Goal: Task Accomplishment & Management: Manage account settings

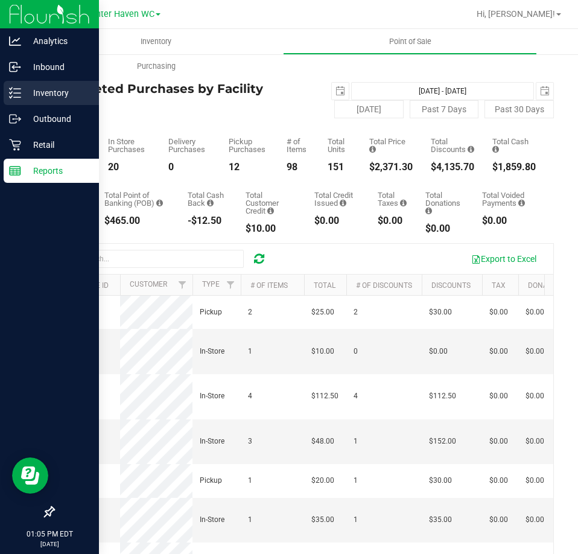
click at [24, 98] on p "Inventory" at bounding box center [57, 93] width 72 height 14
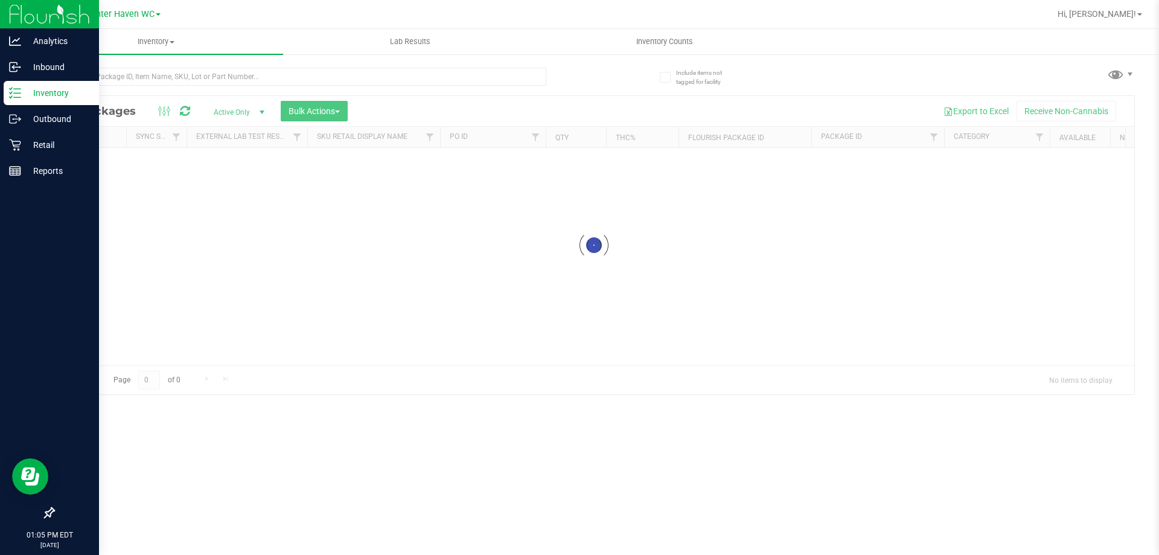
click at [167, 89] on div "Inventory All packages All inventory Waste log Create inventory Lab Results Inv…" at bounding box center [594, 292] width 1130 height 526
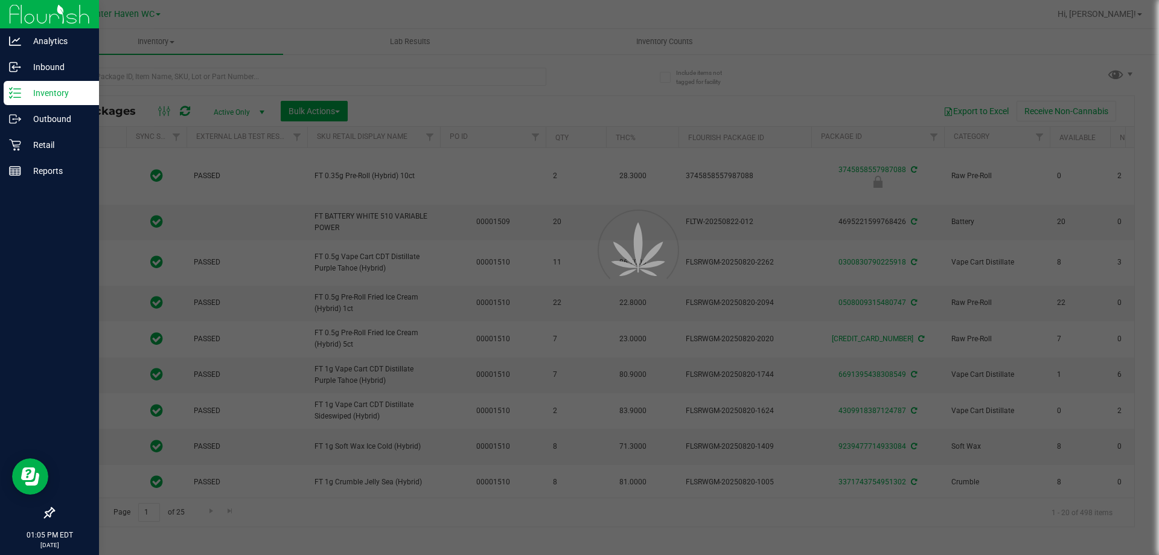
click at [112, 70] on div at bounding box center [579, 277] width 1159 height 555
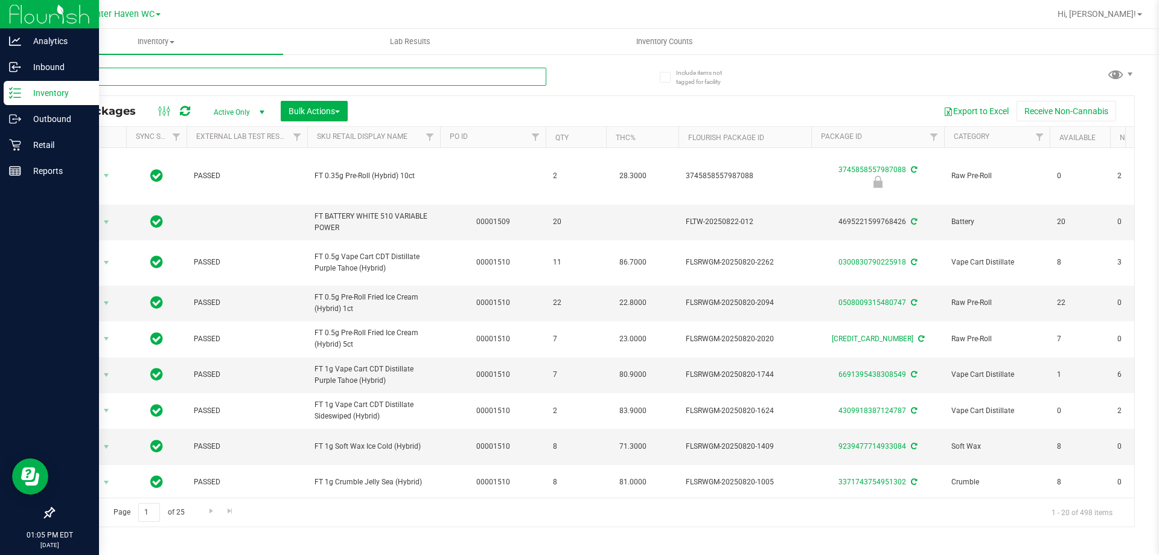
click at [99, 78] on input "text" at bounding box center [299, 77] width 493 height 18
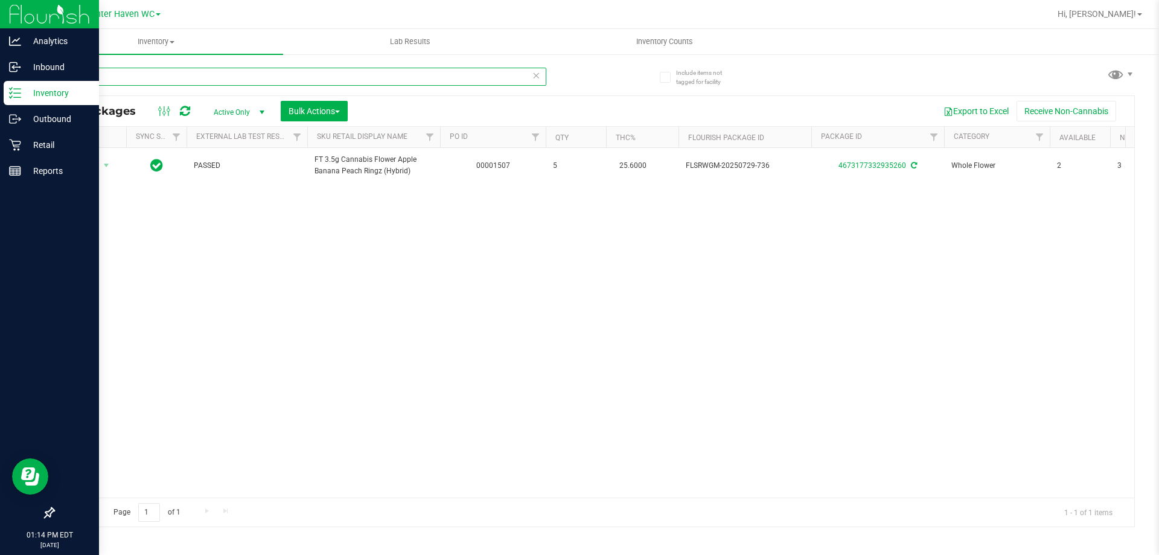
drag, startPoint x: 245, startPoint y: 83, endPoint x: 0, endPoint y: 186, distance: 266.1
click at [0, 186] on div "Analytics Inbound Inventory Outbound Retail Reports 01:14 PM EDT [DATE] 08/27 […" at bounding box center [579, 277] width 1159 height 555
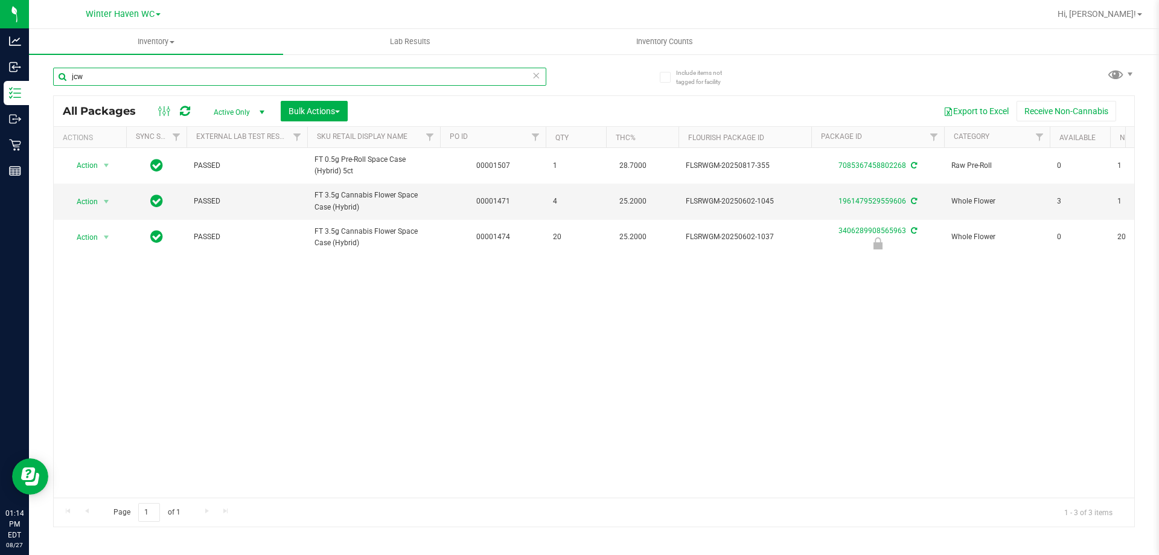
type input "jcw"
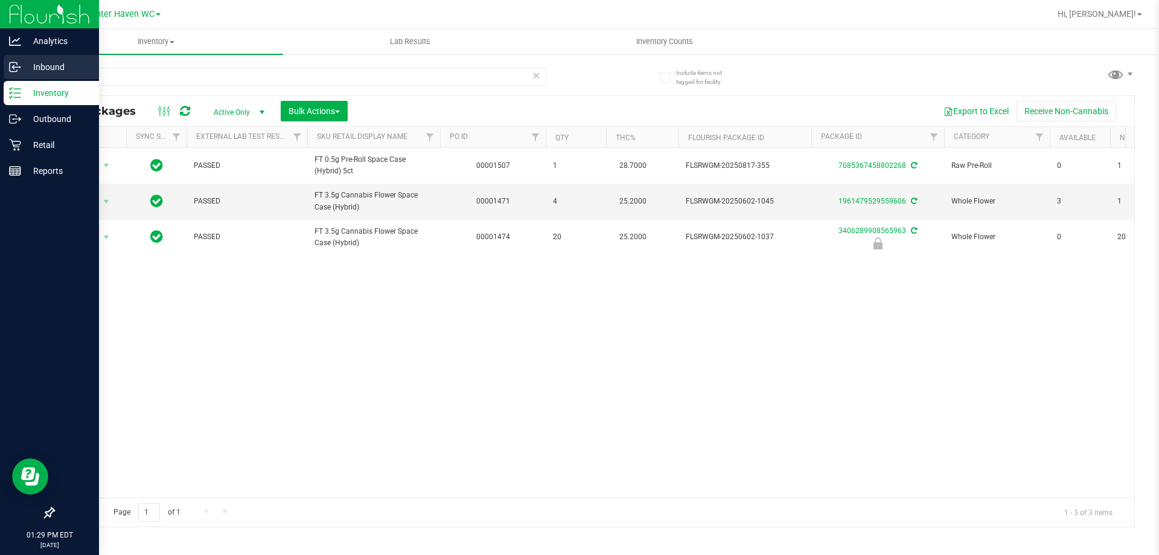
click at [13, 63] on icon at bounding box center [13, 67] width 7 height 9
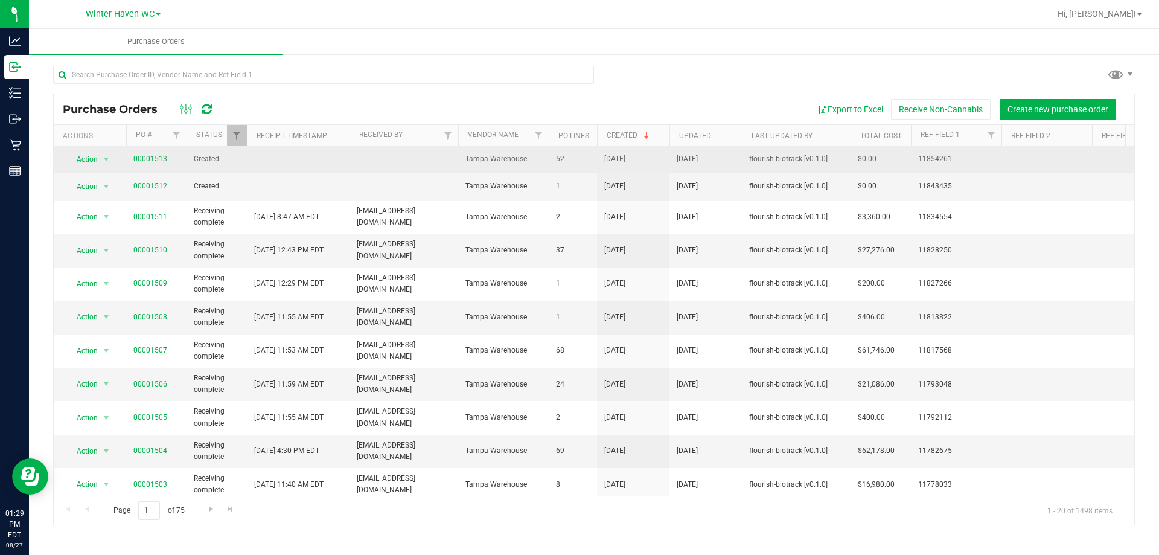
click at [151, 164] on span "00001513" at bounding box center [150, 158] width 34 height 11
click at [151, 158] on link "00001513" at bounding box center [150, 158] width 34 height 8
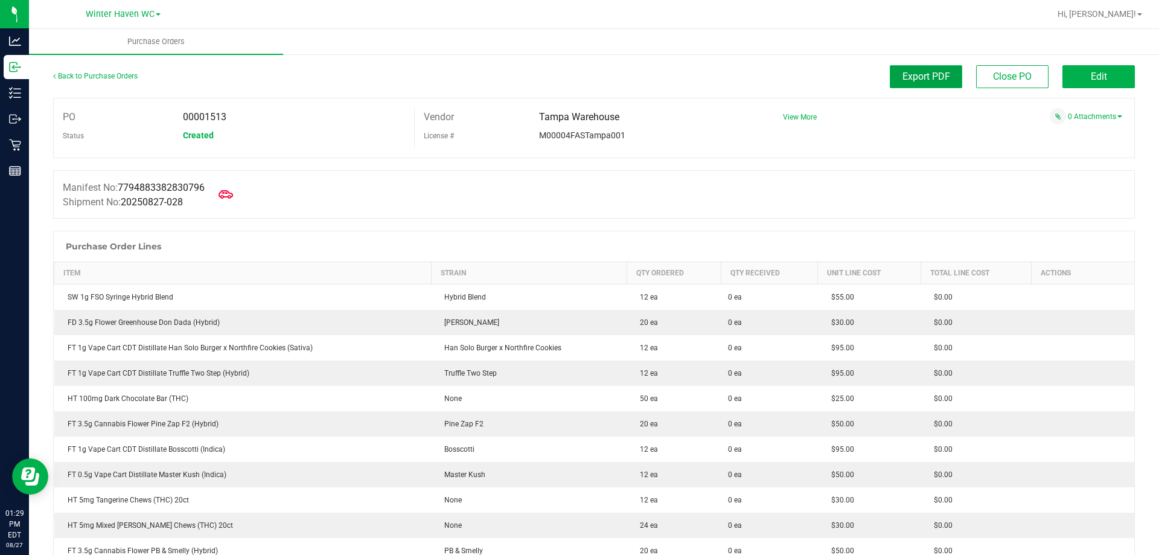
click at [578, 78] on span "Export PDF" at bounding box center [926, 76] width 48 height 11
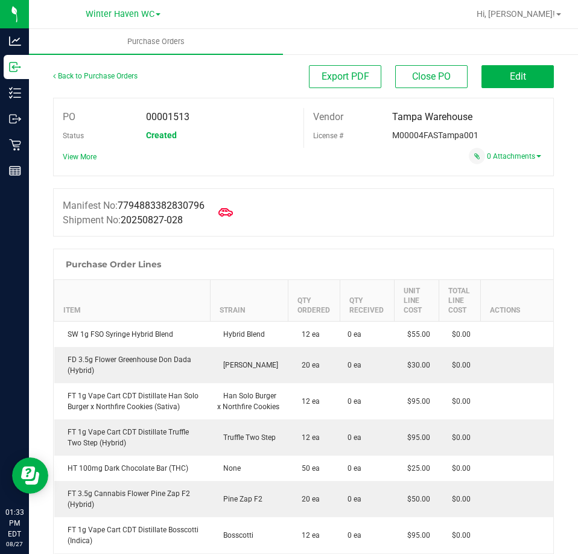
click at [91, 80] on div "Back to Purchase Orders" at bounding box center [116, 76] width 126 height 22
click at [90, 70] on div "Back to Purchase Orders" at bounding box center [116, 76] width 126 height 22
click at [100, 77] on link "Back to Purchase Orders" at bounding box center [95, 76] width 84 height 8
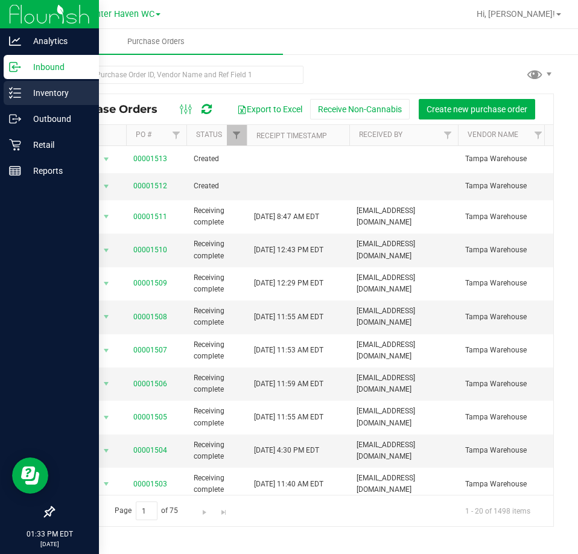
click at [18, 97] on line at bounding box center [17, 97] width 7 height 0
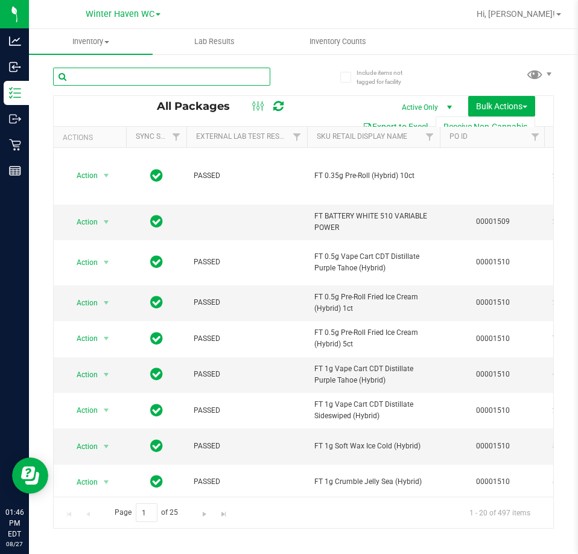
click at [209, 77] on input "text" at bounding box center [161, 77] width 217 height 18
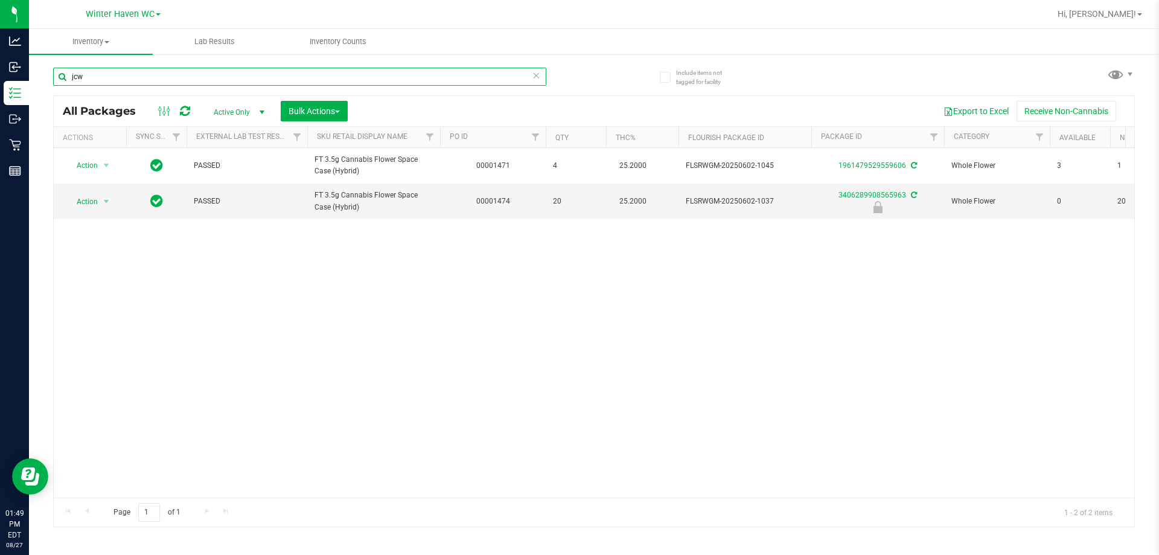
click at [480, 70] on input "jcw" at bounding box center [299, 77] width 493 height 18
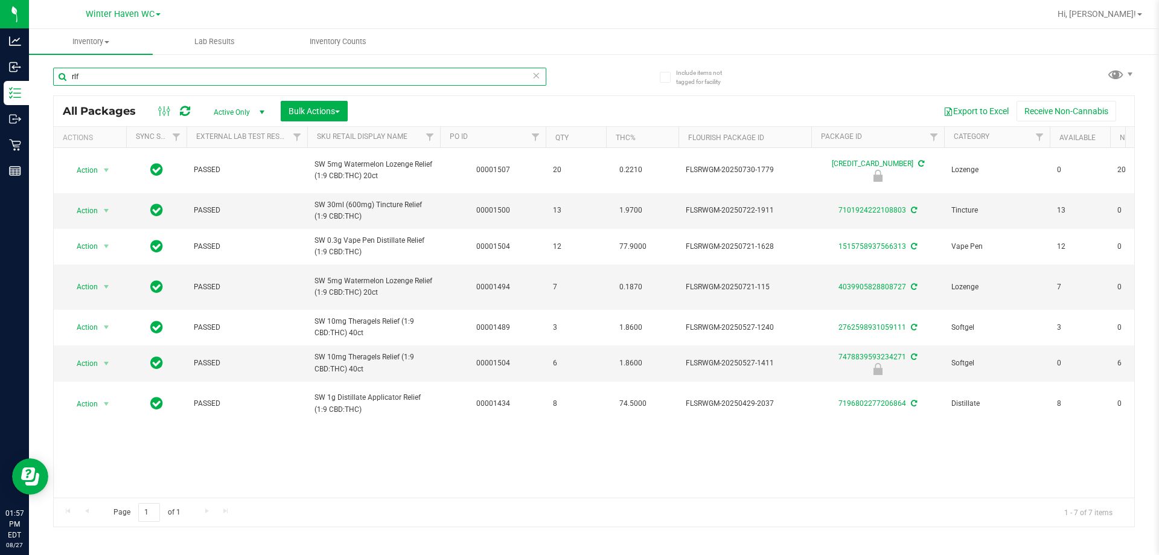
click at [202, 71] on input "rlf" at bounding box center [299, 77] width 493 height 18
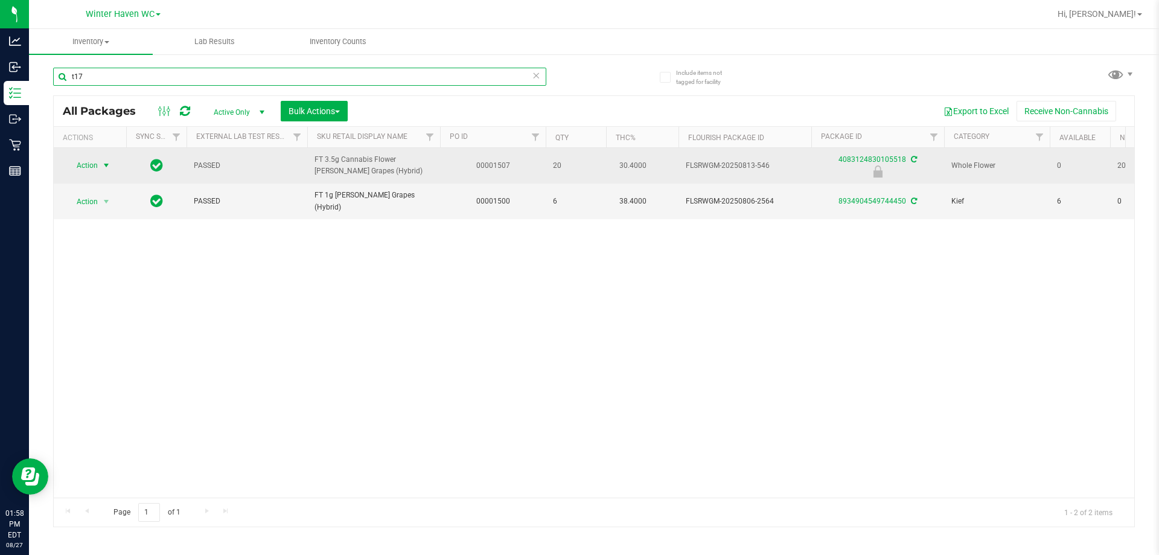
type input "t17"
click at [95, 171] on span "Action" at bounding box center [82, 165] width 33 height 17
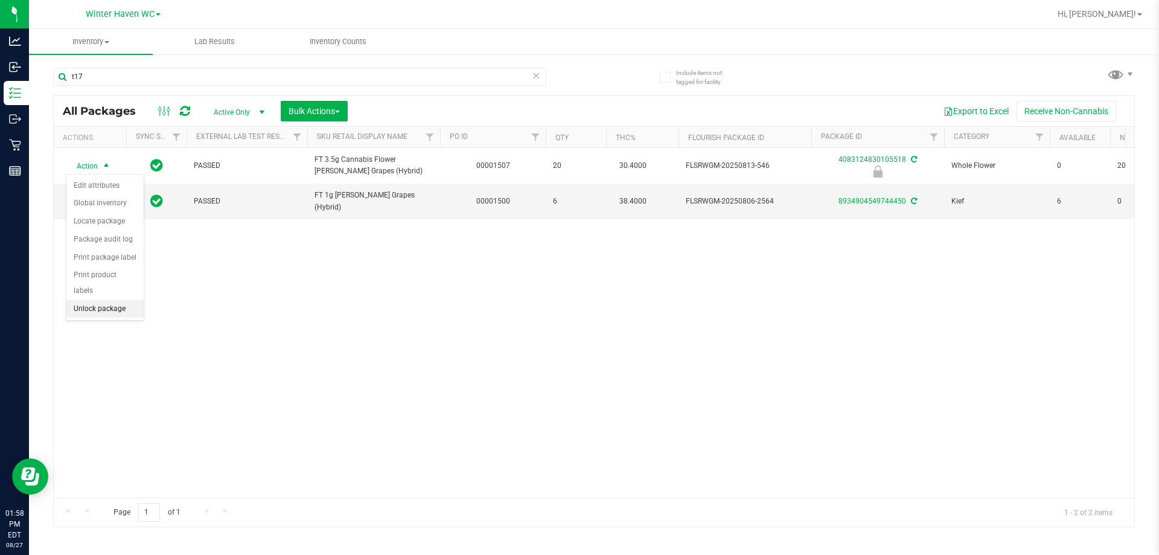
click at [132, 300] on li "Unlock package" at bounding box center [104, 309] width 77 height 18
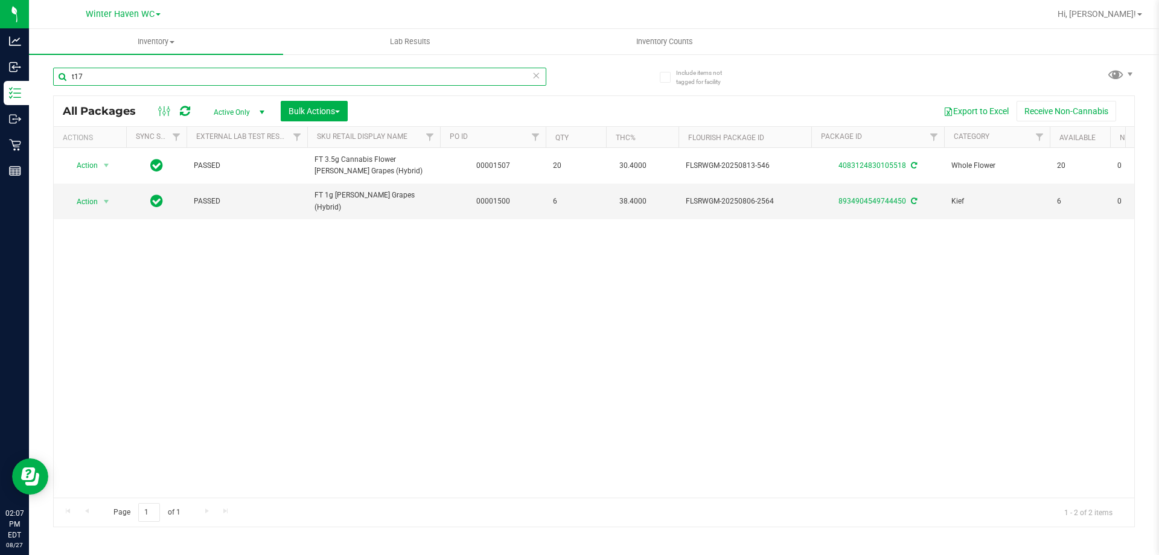
click at [268, 78] on input "t17" at bounding box center [299, 77] width 493 height 18
paste input "FT 0.5g Vape Cart CDT Distillate PB & Smelly (Hybrid)"
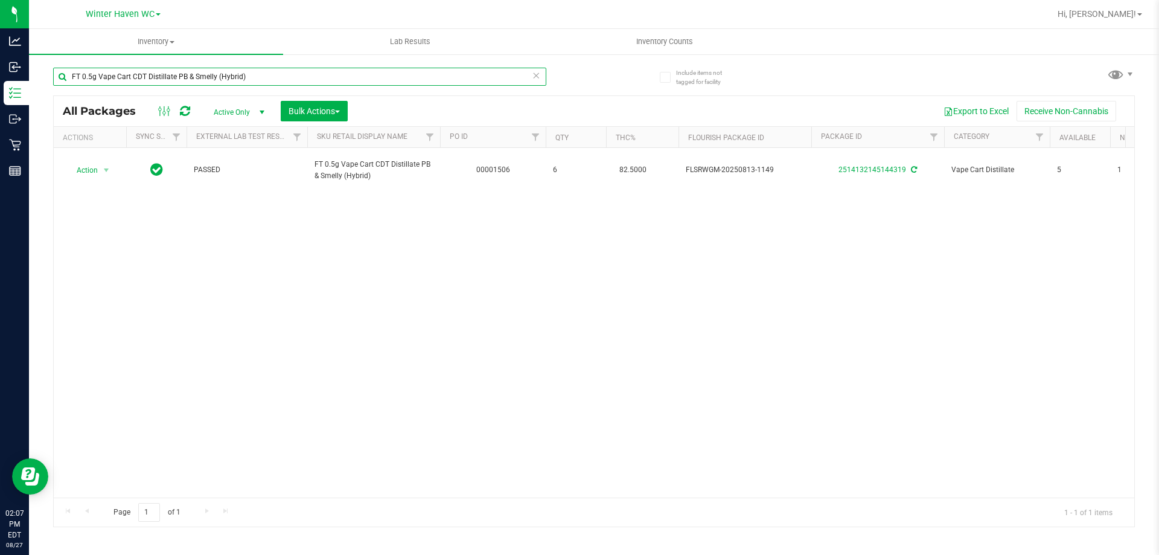
click at [308, 85] on input "FT 0.5g Vape Cart CDT Distillate PB & Smelly (Hybrid)" at bounding box center [299, 77] width 493 height 18
paste input "1"
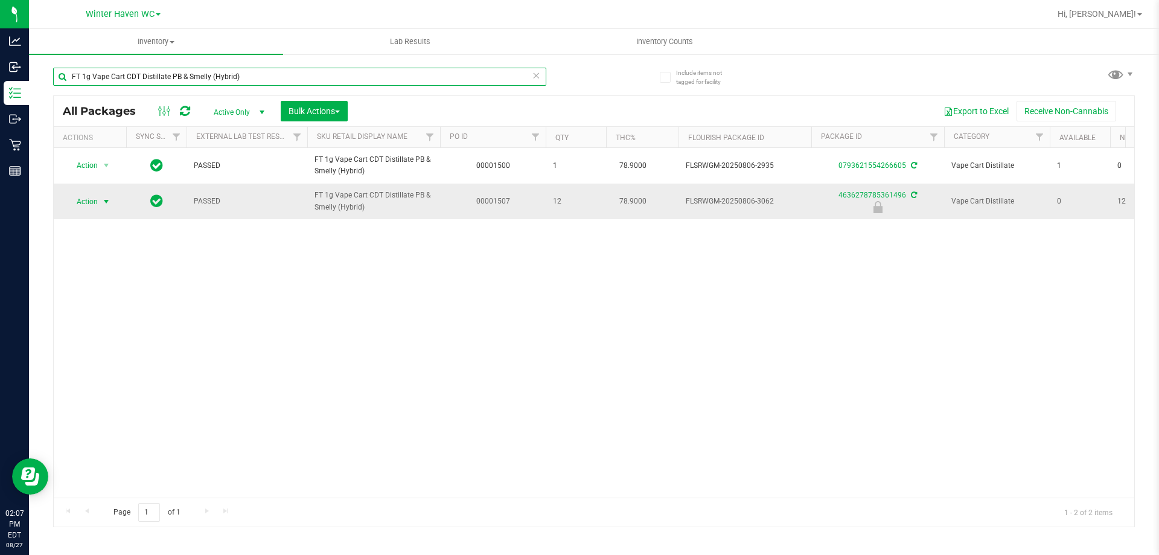
type input "FT 1g Vape Cart CDT Distillate PB & Smelly (Hybrid)"
click at [94, 205] on span "Action" at bounding box center [82, 201] width 33 height 17
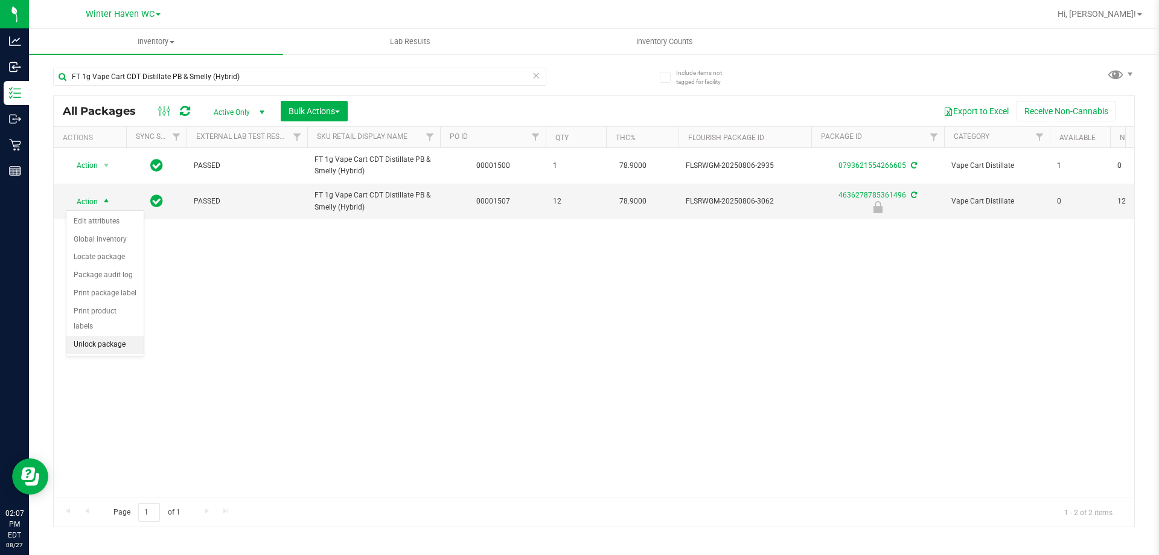
click at [127, 336] on li "Unlock package" at bounding box center [104, 345] width 77 height 18
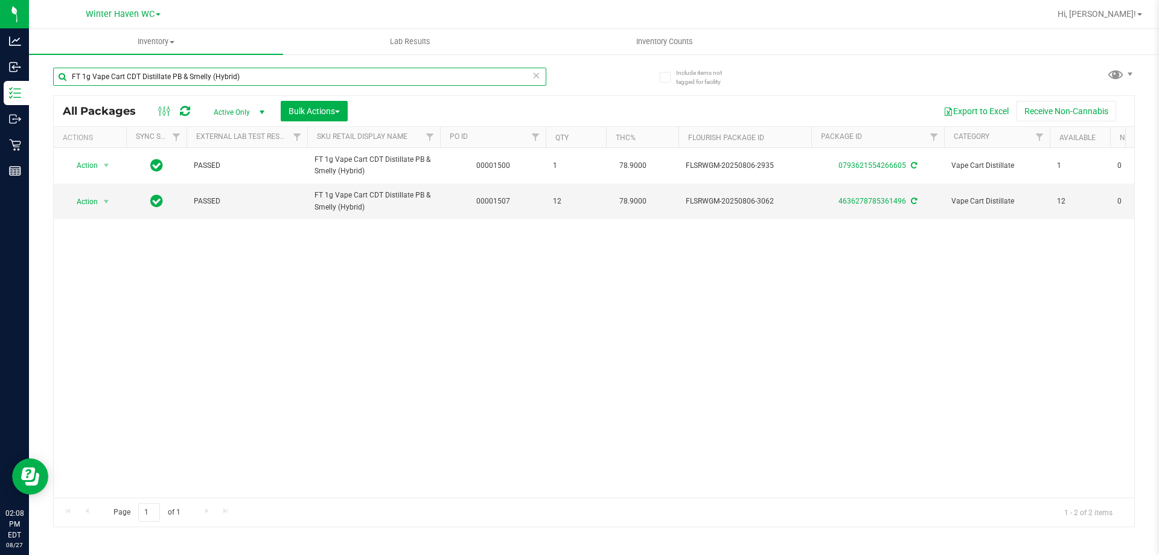
click at [285, 78] on input "FT 1g Vape Cart CDT Distillate PB & Smelly (Hybrid)" at bounding box center [299, 77] width 493 height 18
paste input "Mercury Rising"
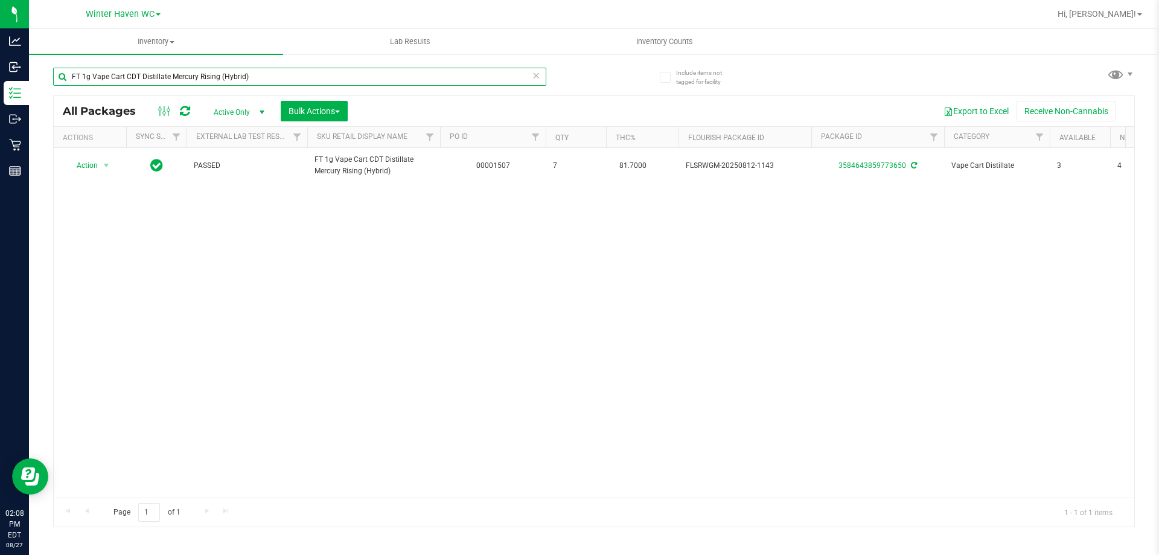
type input "FT 1g Vape Cart CDT Distillate Mercury Rising (Hybrid)"
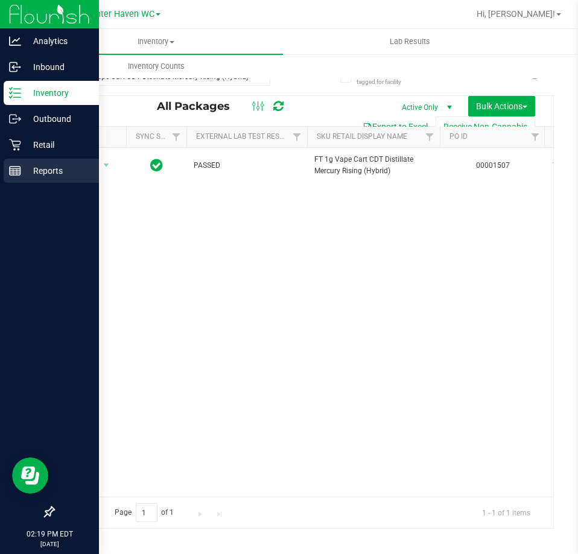
click at [16, 174] on icon at bounding box center [15, 171] width 12 height 12
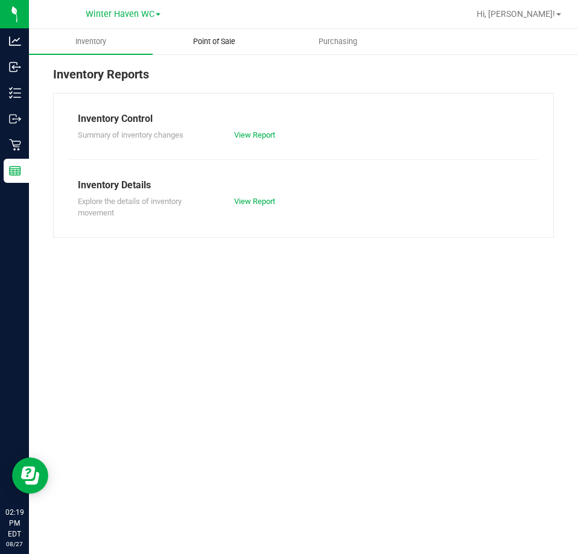
click at [234, 37] on span "Point of Sale" at bounding box center [214, 41] width 75 height 11
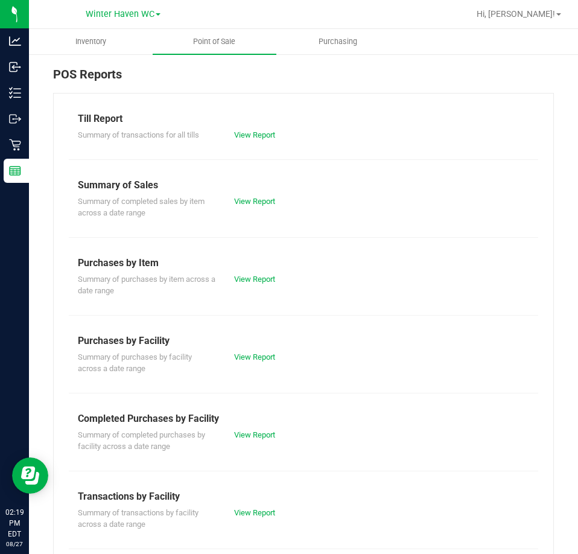
click at [259, 429] on div "View Report" at bounding box center [264, 435] width 78 height 12
click at [259, 431] on link "View Report" at bounding box center [254, 434] width 41 height 9
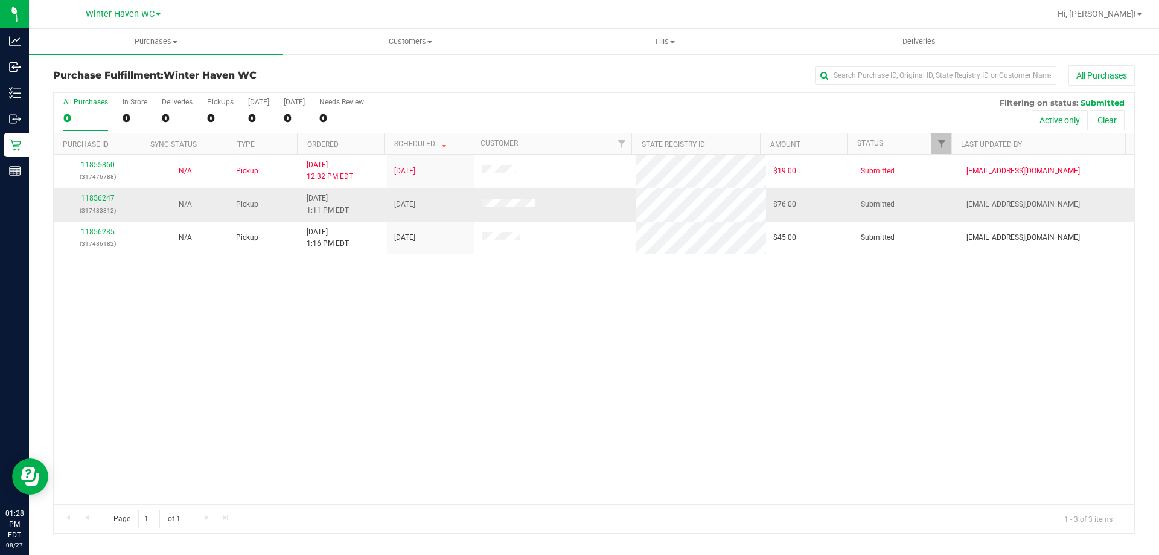
click at [100, 200] on link "11856247" at bounding box center [98, 198] width 34 height 8
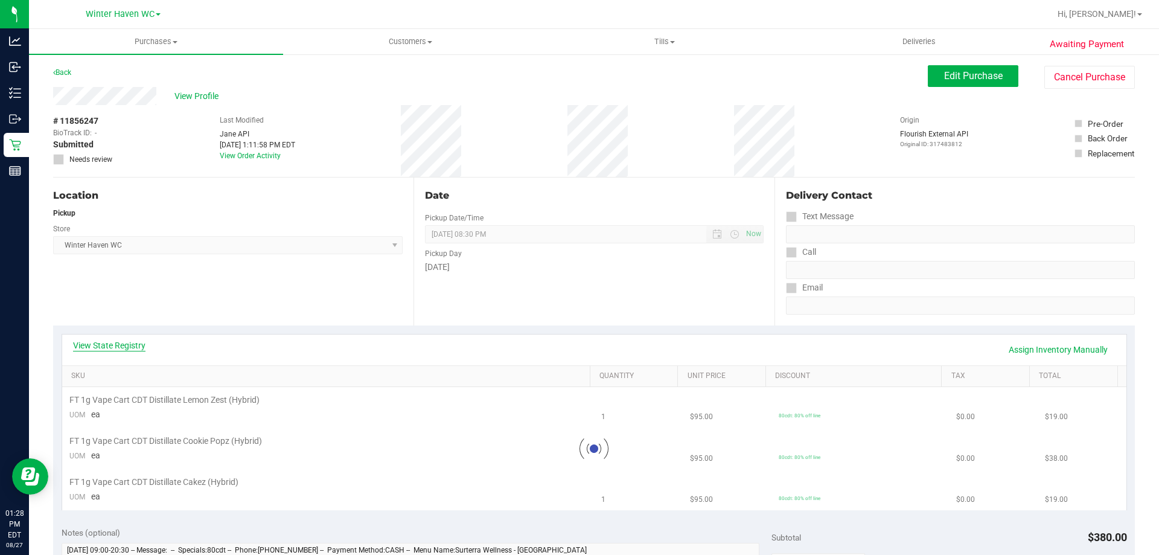
click at [124, 345] on link "View State Registry" at bounding box center [109, 345] width 72 height 12
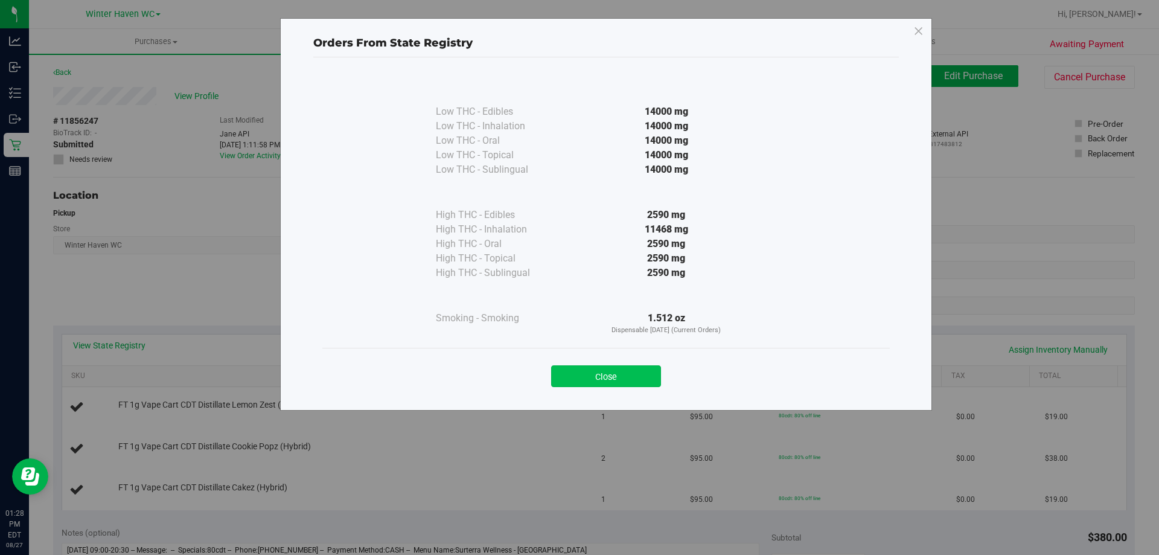
click at [622, 374] on button "Close" at bounding box center [606, 376] width 110 height 22
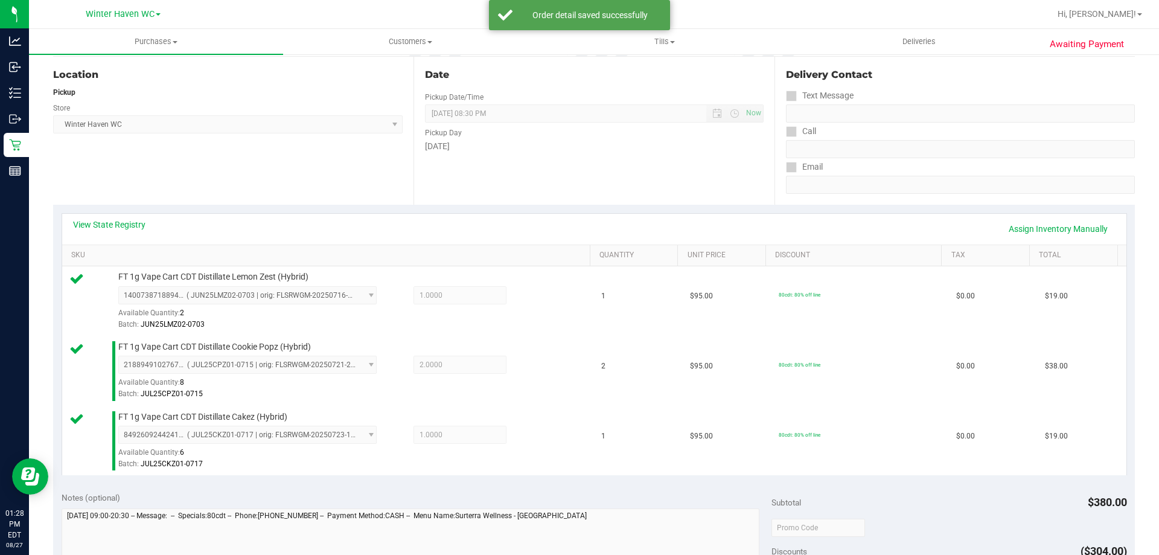
scroll to position [483, 0]
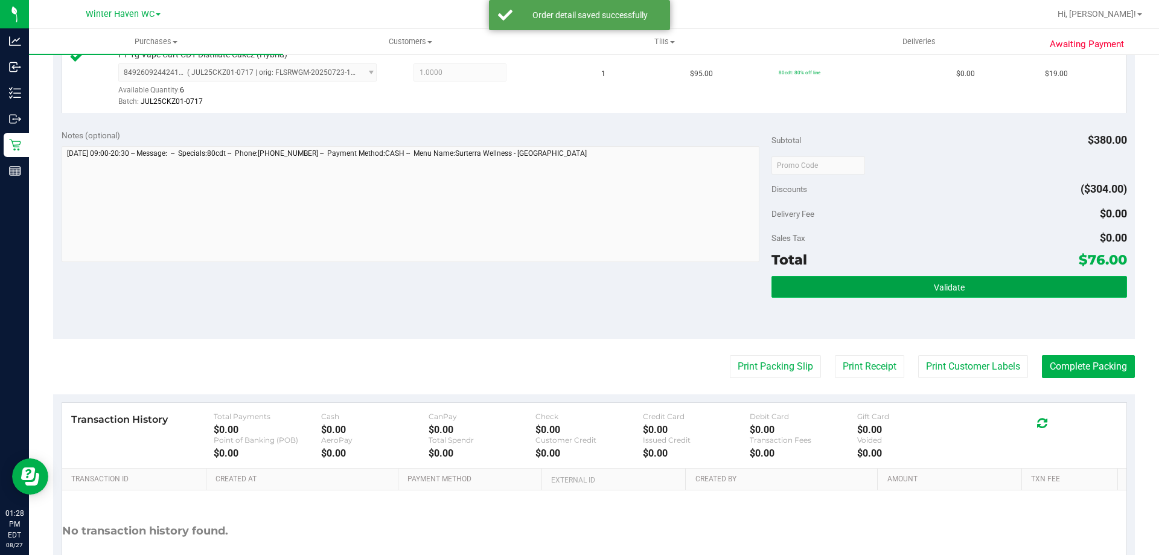
click at [896, 284] on button "Validate" at bounding box center [948, 287] width 355 height 22
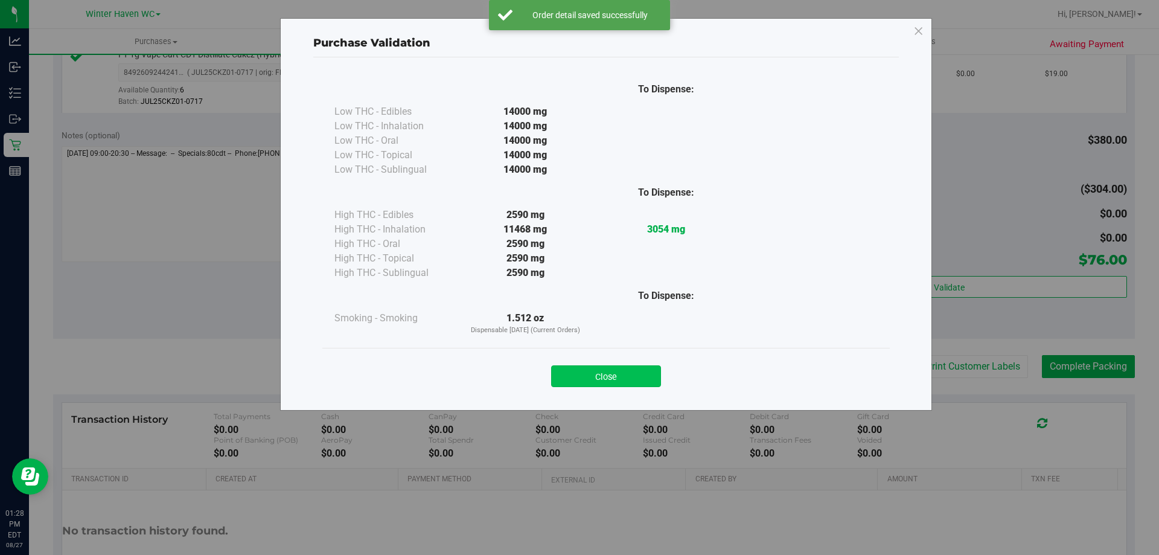
click at [622, 375] on button "Close" at bounding box center [606, 376] width 110 height 22
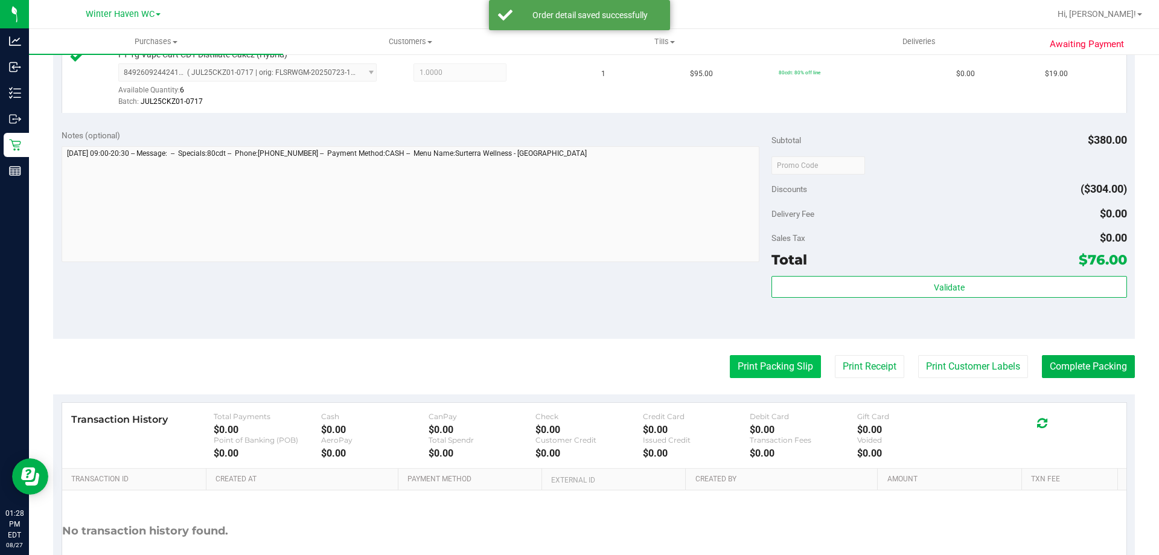
click at [788, 372] on button "Print Packing Slip" at bounding box center [775, 366] width 91 height 23
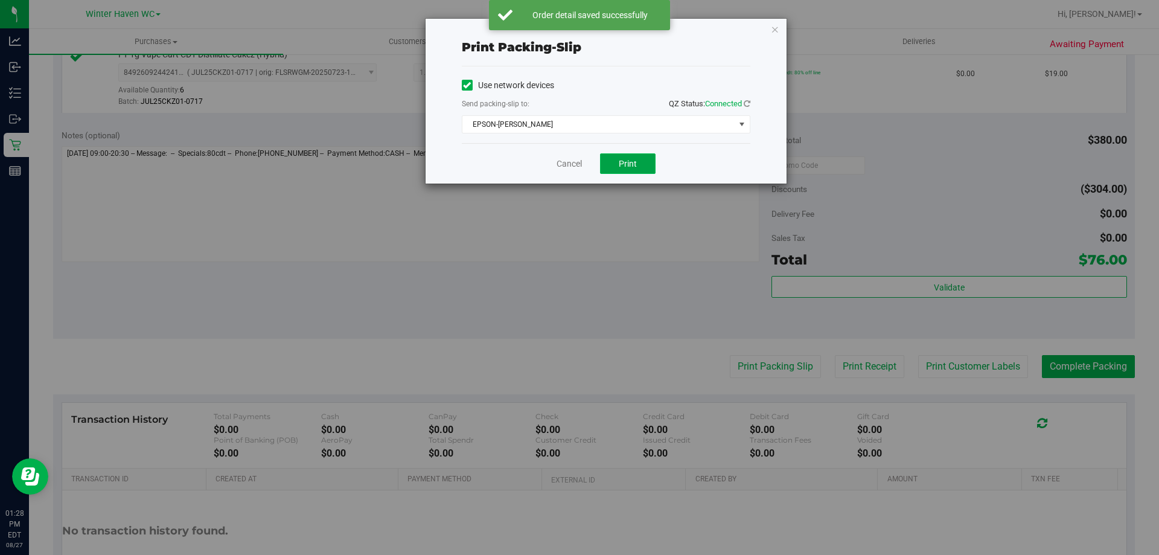
click at [635, 171] on button "Print" at bounding box center [628, 163] width 56 height 21
click at [774, 29] on icon "button" at bounding box center [775, 29] width 8 height 14
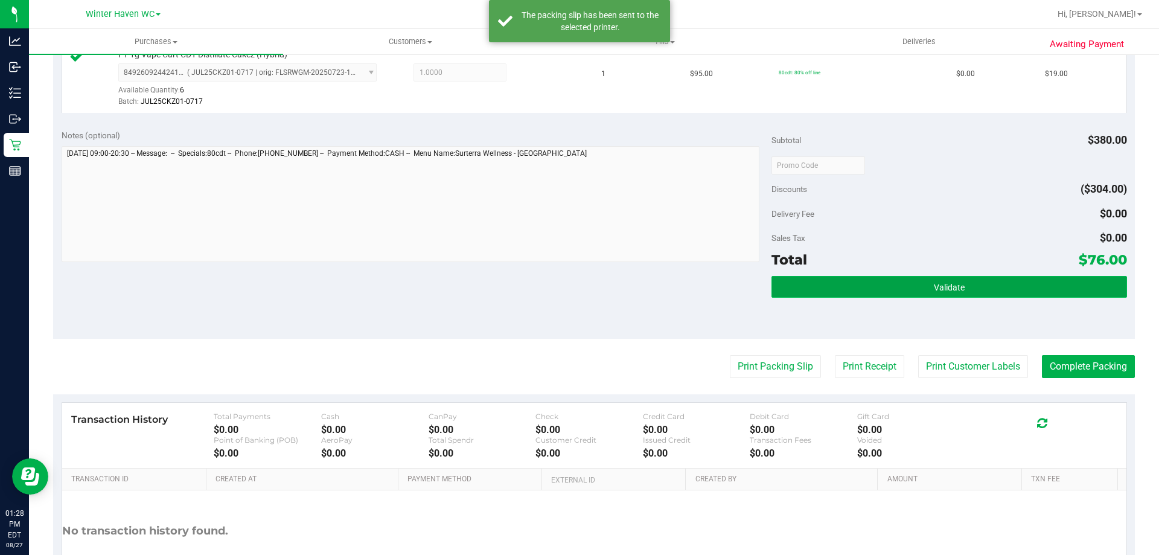
click at [995, 282] on button "Validate" at bounding box center [948, 287] width 355 height 22
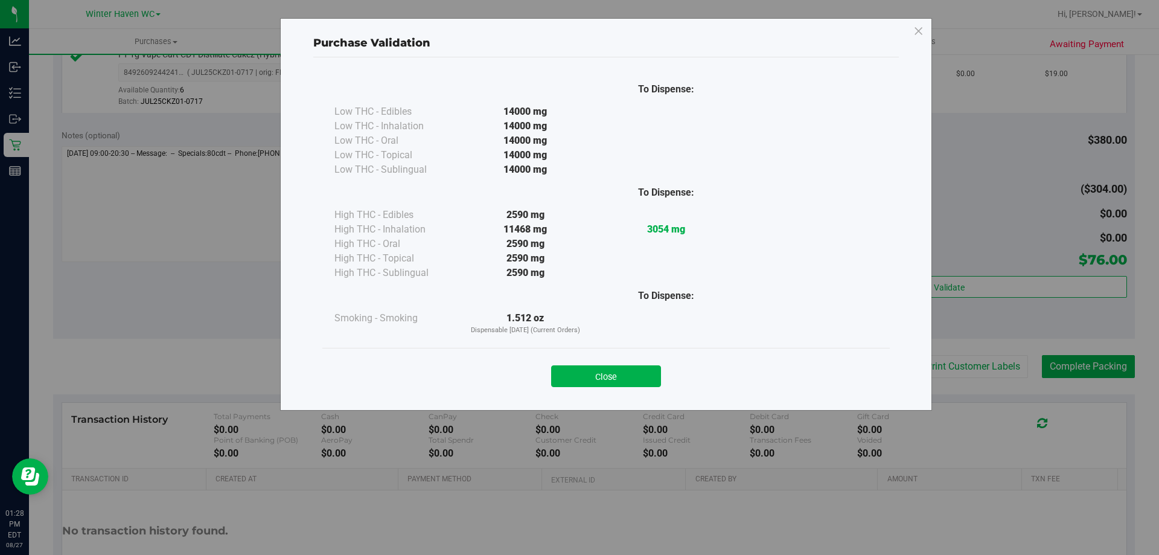
click at [625, 360] on div "Close" at bounding box center [605, 372] width 549 height 30
click at [637, 380] on button "Close" at bounding box center [606, 376] width 110 height 22
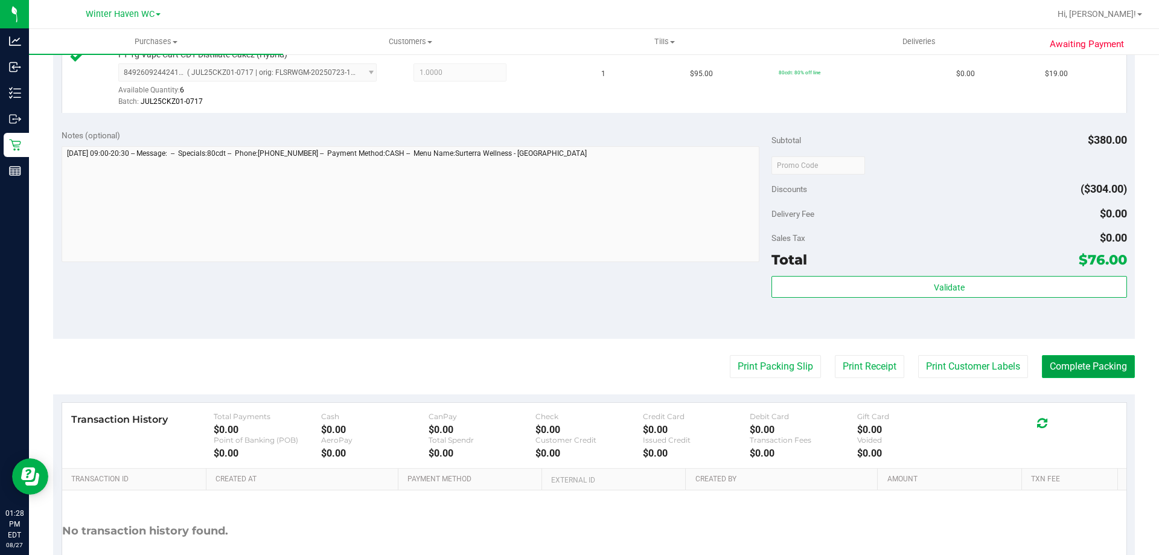
click at [1071, 371] on button "Complete Packing" at bounding box center [1088, 366] width 93 height 23
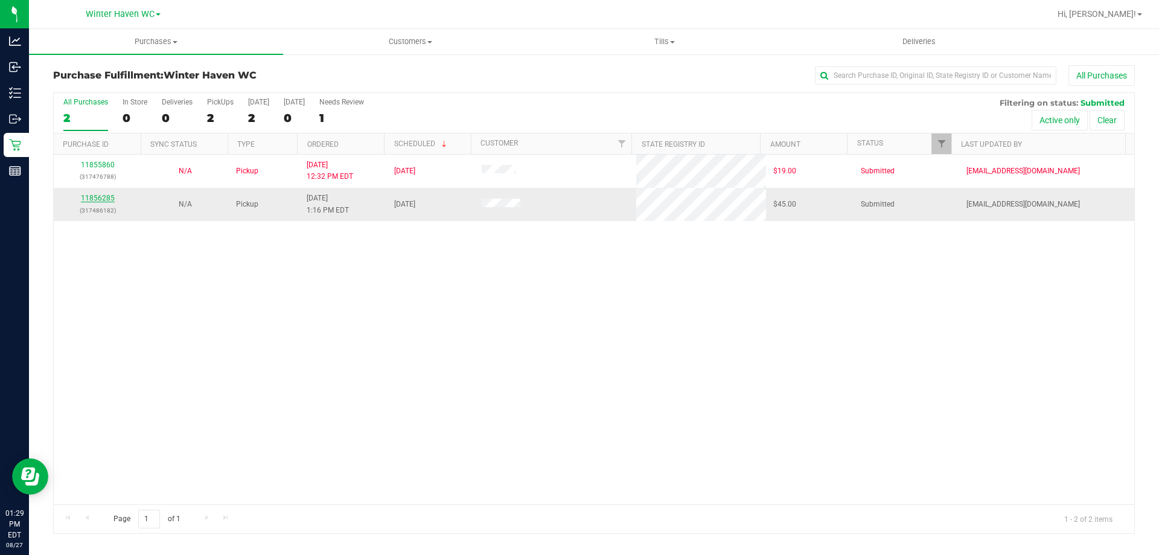
click at [100, 198] on link "11856285" at bounding box center [98, 198] width 34 height 8
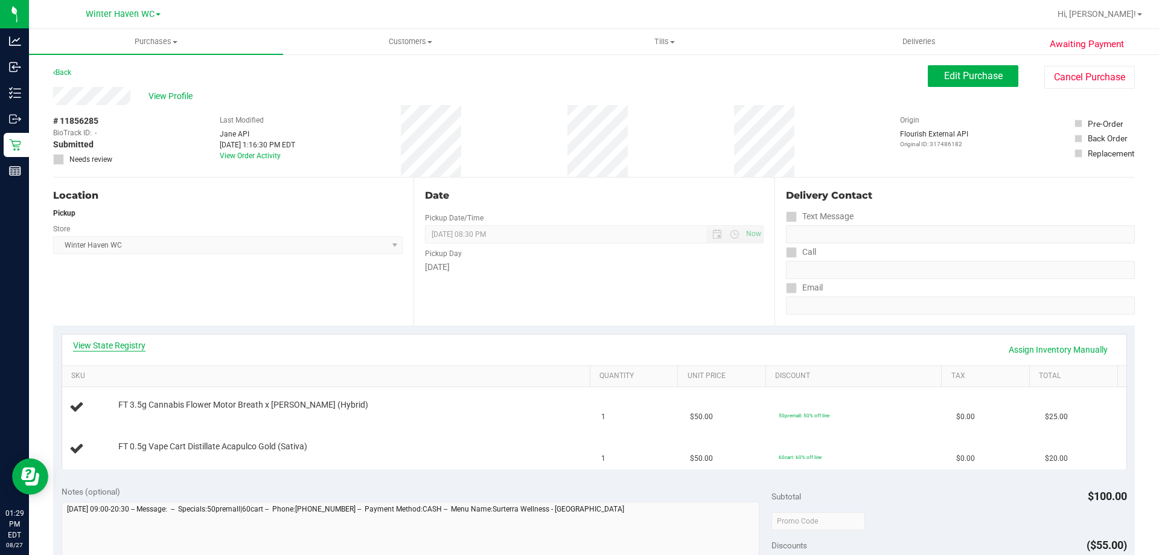
click at [94, 341] on link "View State Registry" at bounding box center [109, 345] width 72 height 12
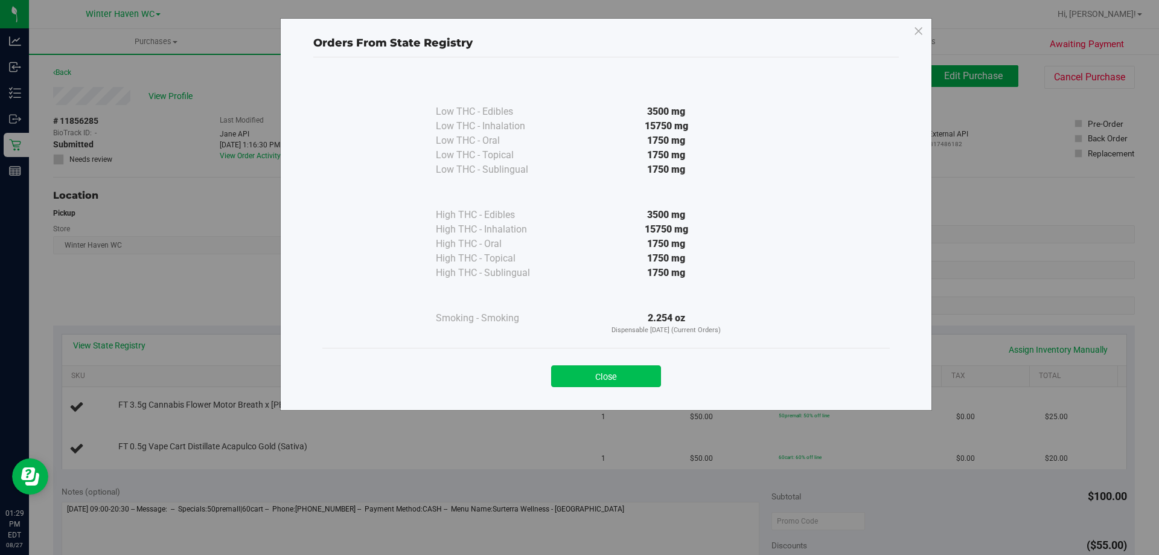
click at [593, 369] on button "Close" at bounding box center [606, 376] width 110 height 22
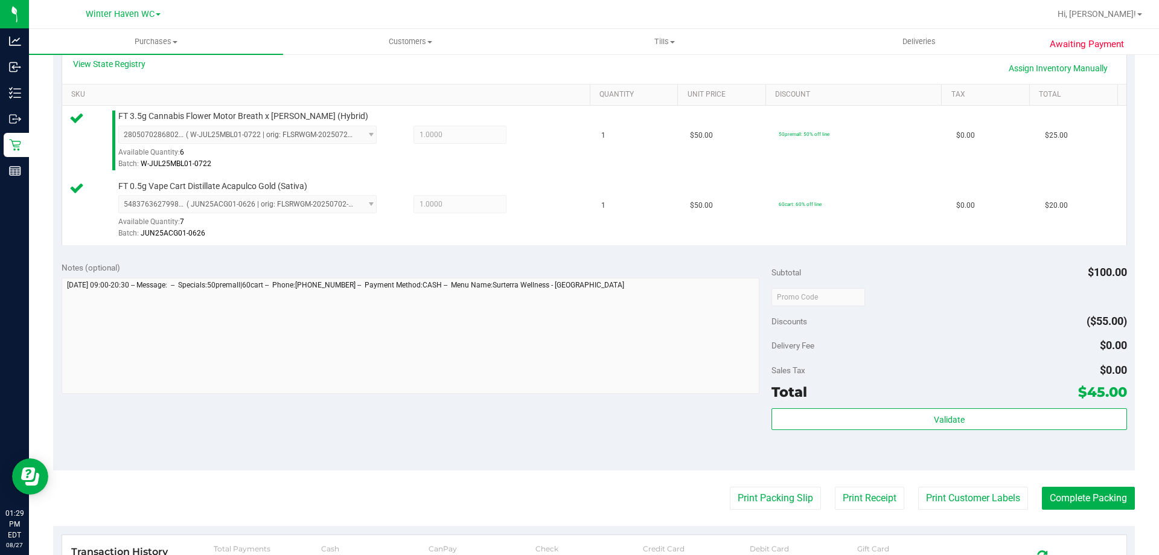
scroll to position [422, 0]
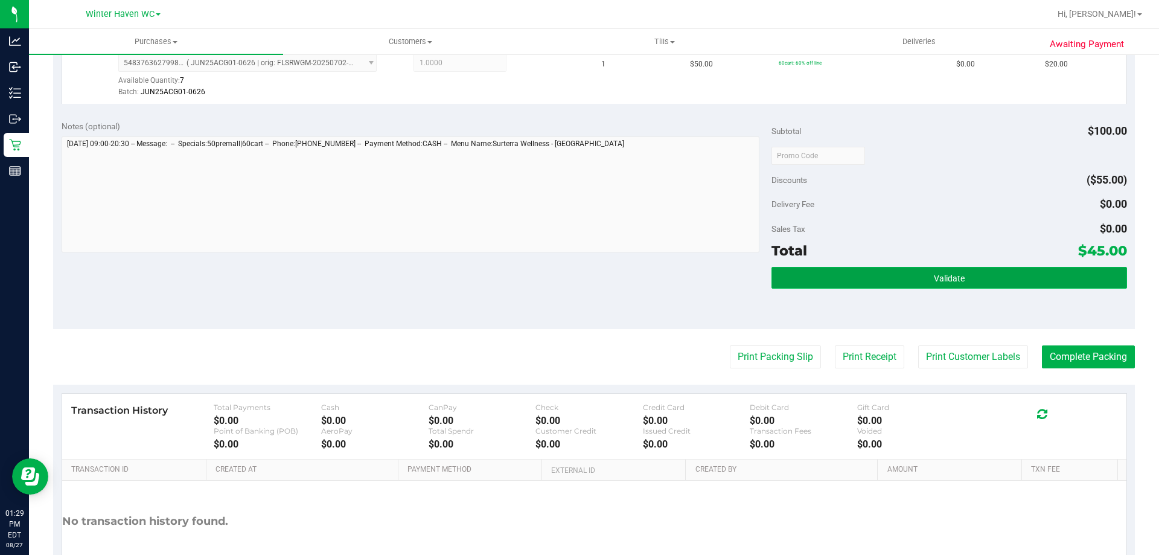
click at [908, 273] on button "Validate" at bounding box center [948, 278] width 355 height 22
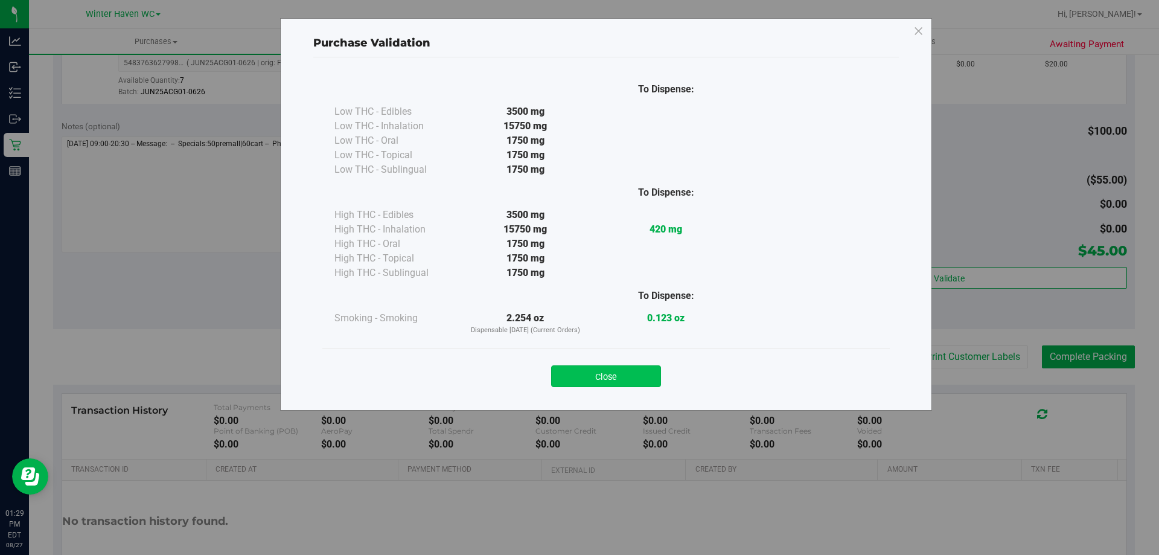
click at [624, 369] on button "Close" at bounding box center [606, 376] width 110 height 22
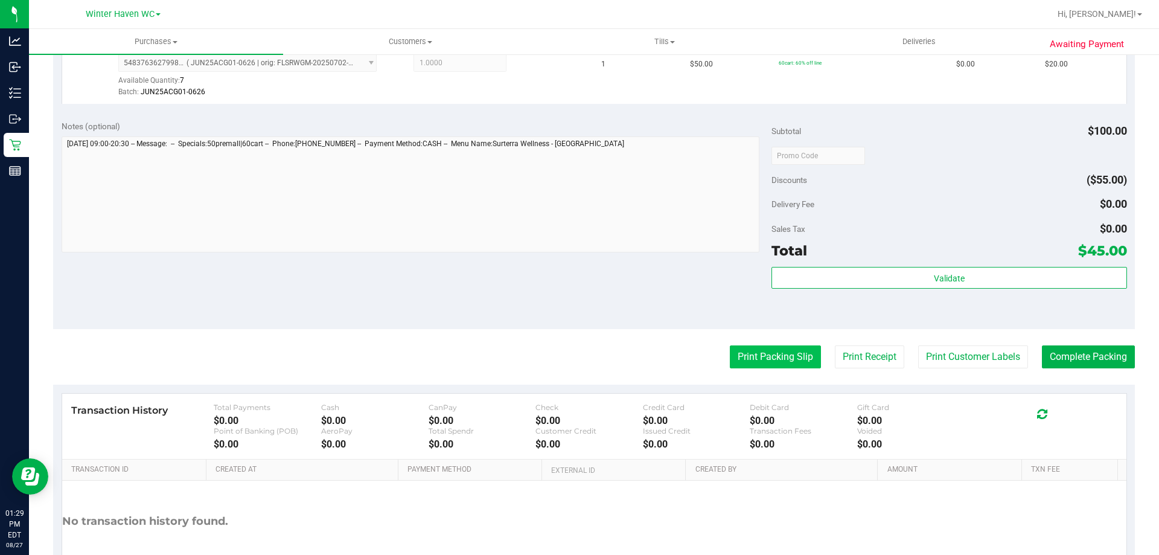
click at [739, 358] on button "Print Packing Slip" at bounding box center [775, 356] width 91 height 23
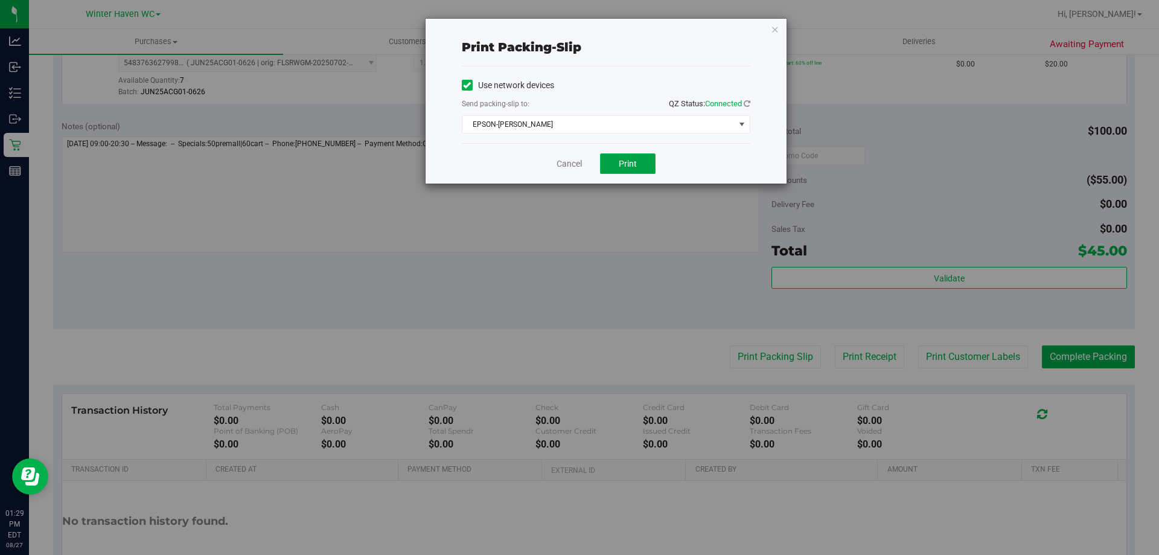
click at [620, 156] on button "Print" at bounding box center [628, 163] width 56 height 21
click at [572, 166] on link "Cancel" at bounding box center [568, 164] width 25 height 13
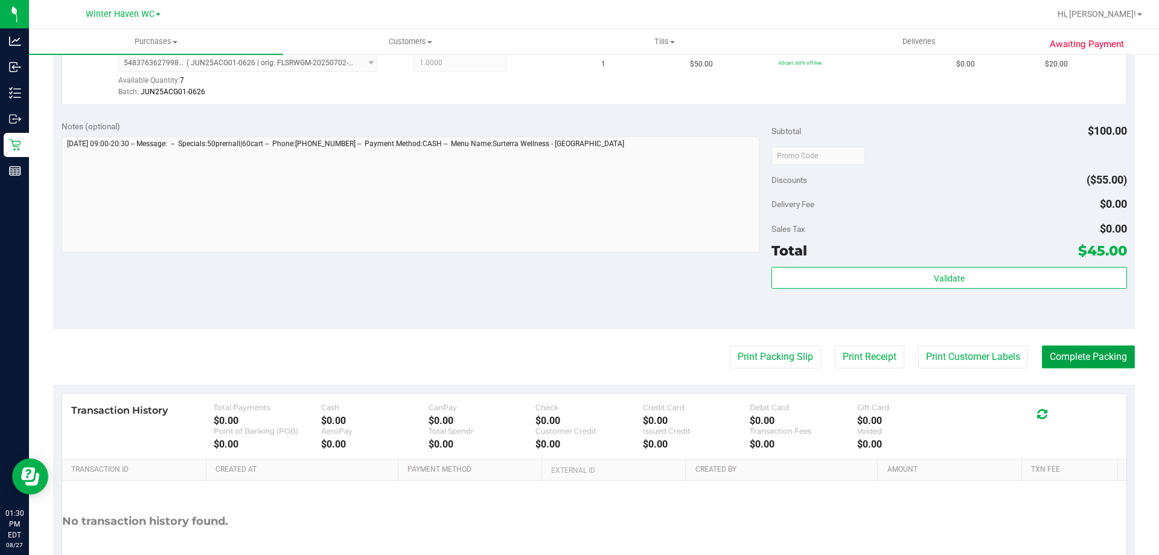
click at [1092, 354] on button "Complete Packing" at bounding box center [1088, 356] width 93 height 23
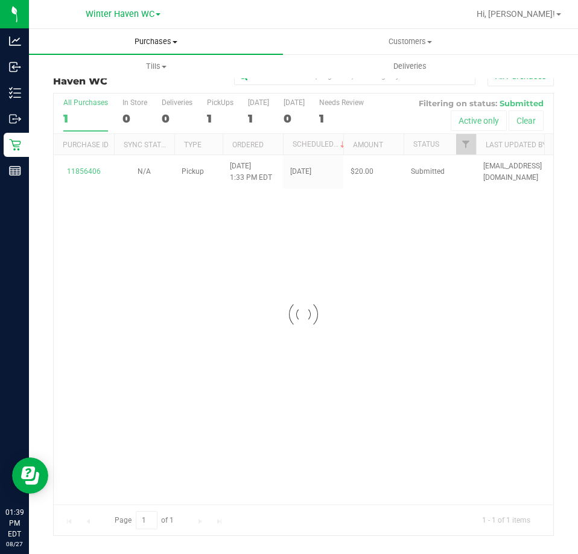
click at [167, 38] on span "Purchases" at bounding box center [156, 41] width 254 height 11
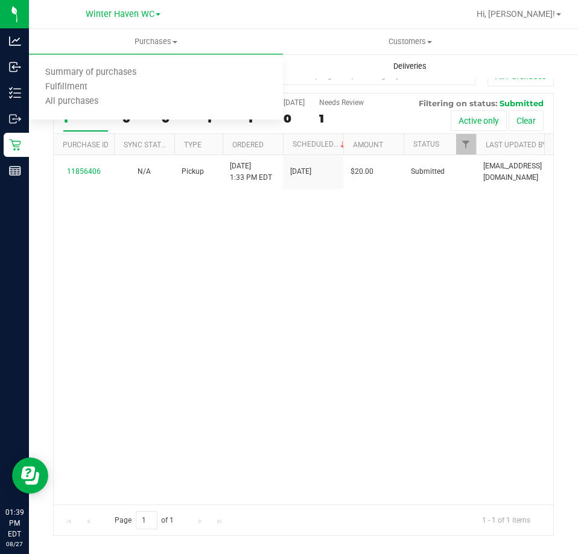
click at [377, 66] on span "Deliveries" at bounding box center [410, 66] width 66 height 11
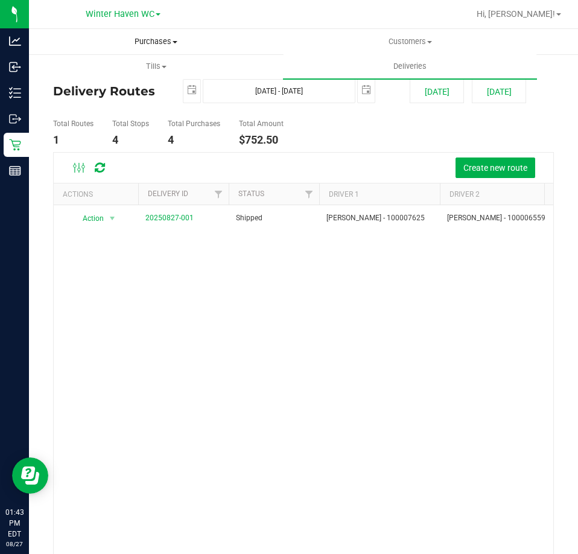
click at [162, 49] on uib-tab-heading "Purchases Summary of purchases Fulfillment All purchases" at bounding box center [156, 42] width 253 height 24
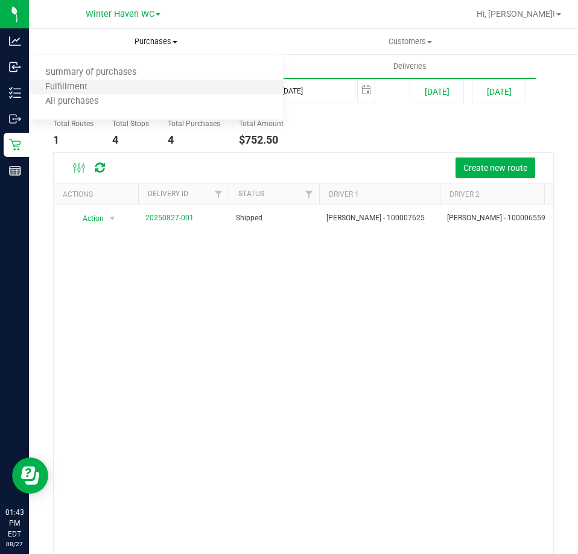
click at [135, 84] on li "Fulfillment" at bounding box center [156, 87] width 254 height 14
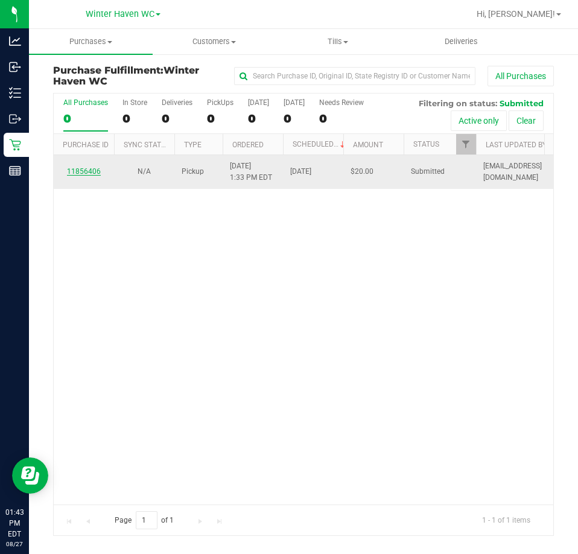
click at [81, 170] on link "11856406" at bounding box center [84, 171] width 34 height 8
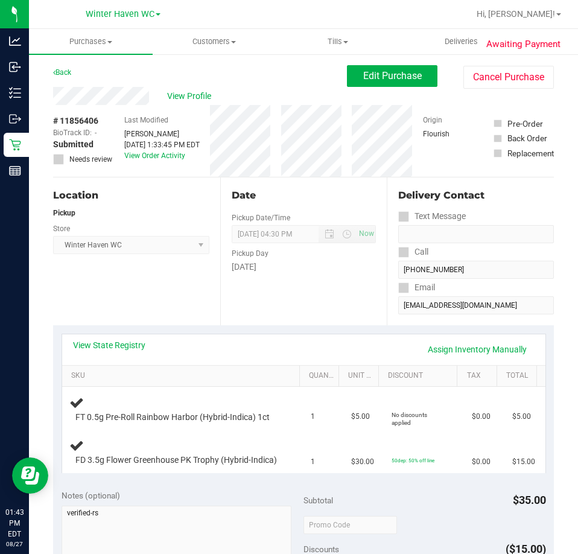
click at [106, 352] on div "View State Registry Assign Inventory Manually" at bounding box center [304, 349] width 462 height 21
click at [131, 337] on div "View State Registry Assign Inventory Manually" at bounding box center [303, 349] width 483 height 31
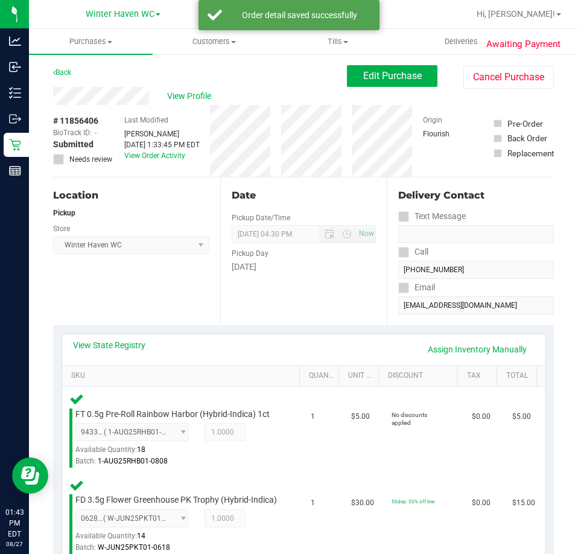
scroll to position [362, 0]
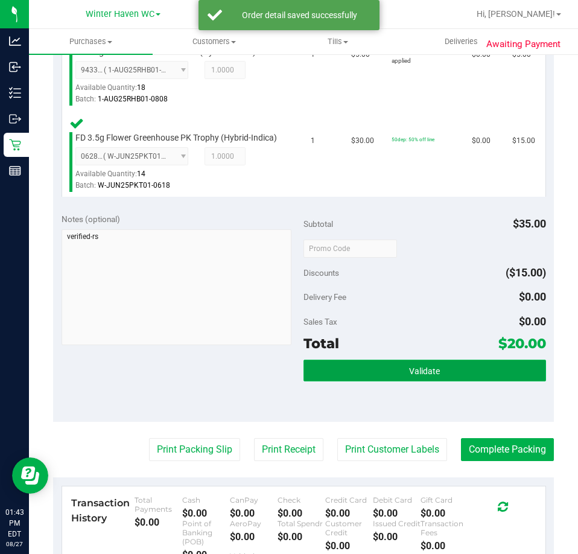
click at [424, 376] on span "Validate" at bounding box center [424, 371] width 31 height 10
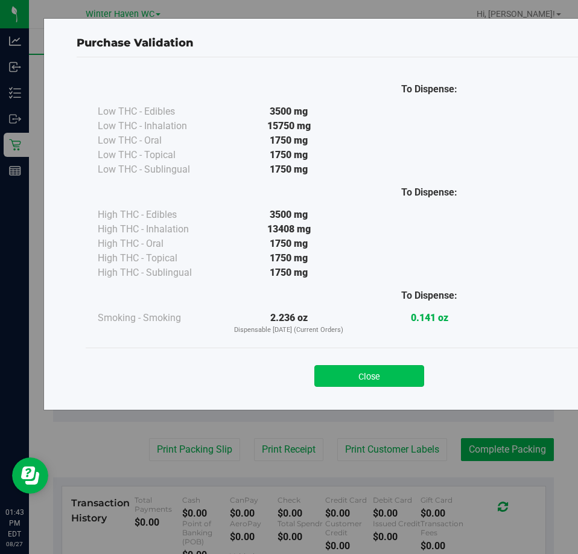
click at [345, 376] on button "Close" at bounding box center [369, 376] width 110 height 22
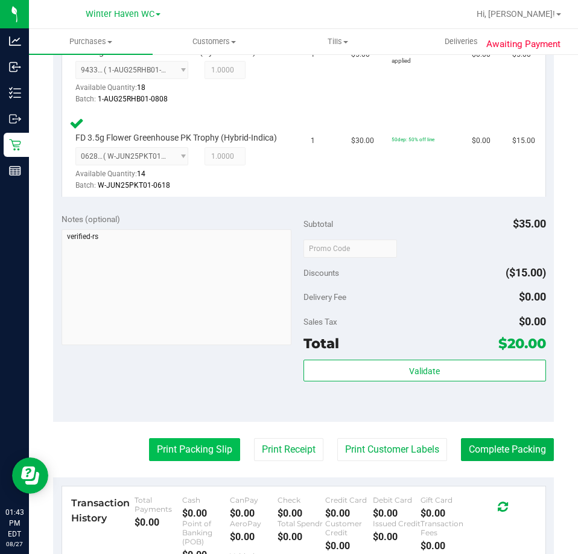
click at [227, 460] on button "Print Packing Slip" at bounding box center [194, 449] width 91 height 23
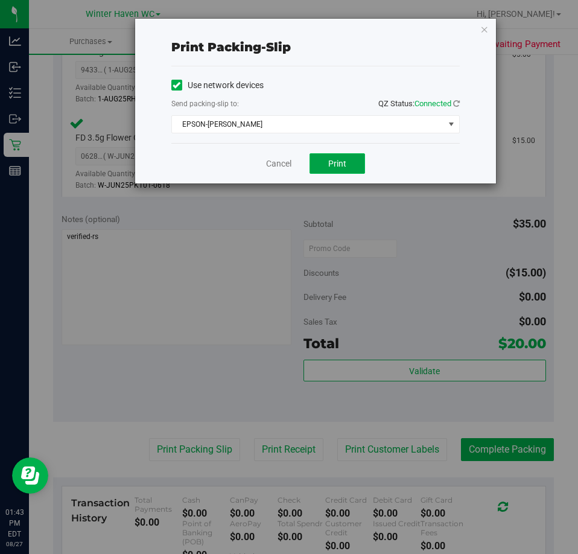
click at [345, 164] on span "Print" at bounding box center [337, 164] width 18 height 10
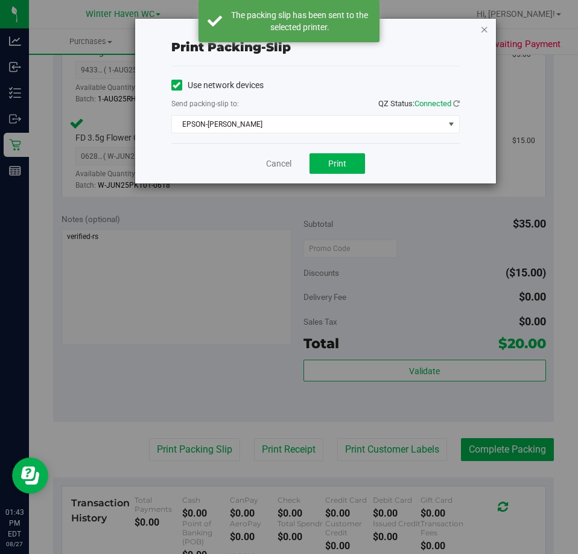
click at [483, 28] on icon "button" at bounding box center [484, 29] width 8 height 14
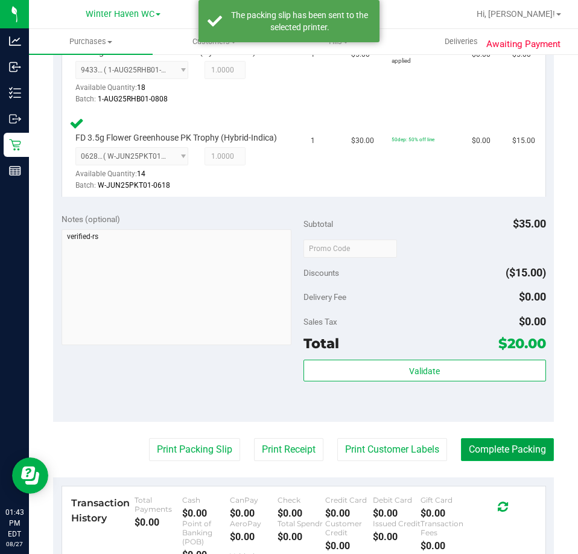
click at [506, 457] on button "Complete Packing" at bounding box center [507, 449] width 93 height 23
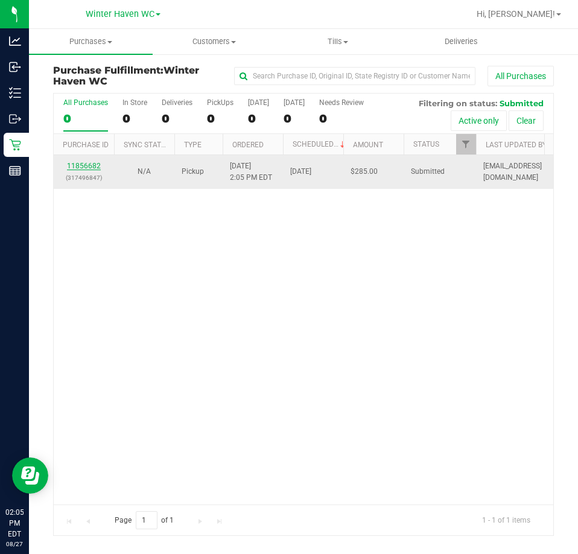
click at [87, 164] on link "11856682" at bounding box center [84, 166] width 34 height 8
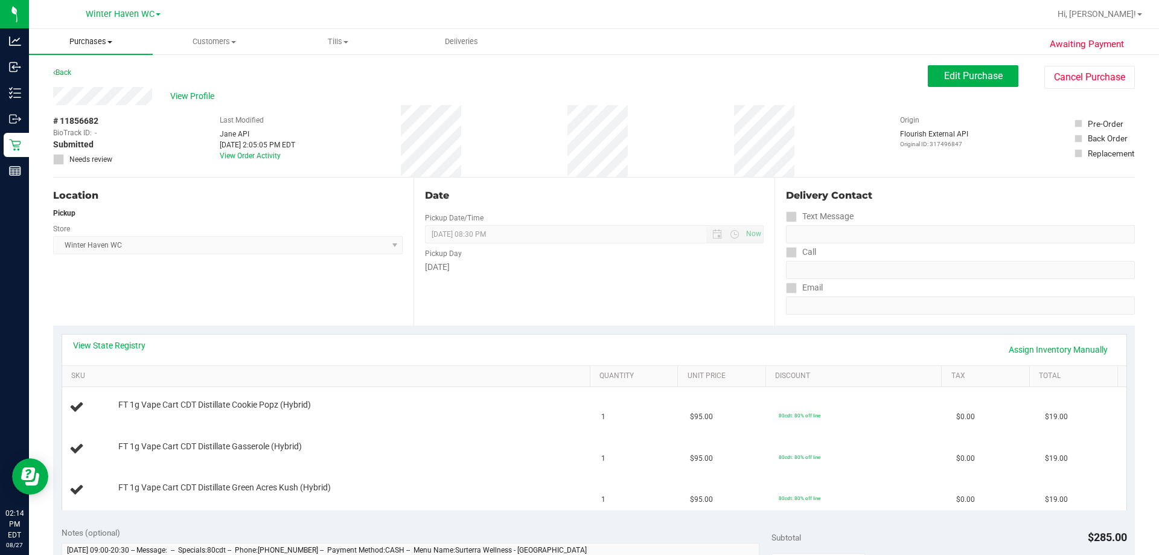
click at [108, 48] on uib-tab-heading "Purchases Summary of purchases Fulfillment All purchases" at bounding box center [91, 41] width 124 height 25
click at [112, 74] on span "Summary of purchases" at bounding box center [91, 73] width 124 height 10
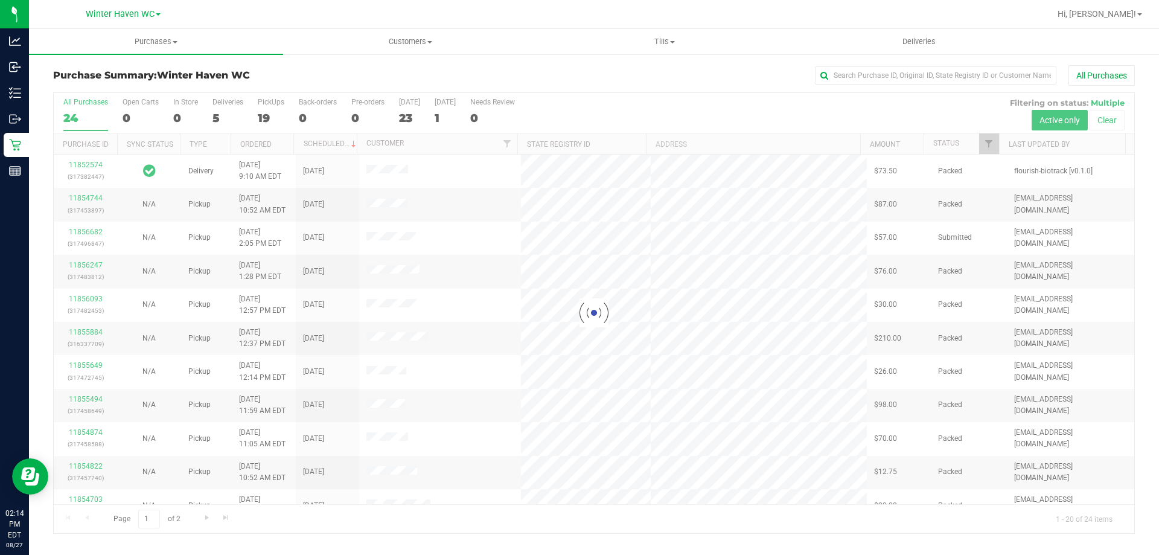
click at [221, 105] on div at bounding box center [594, 313] width 1080 height 440
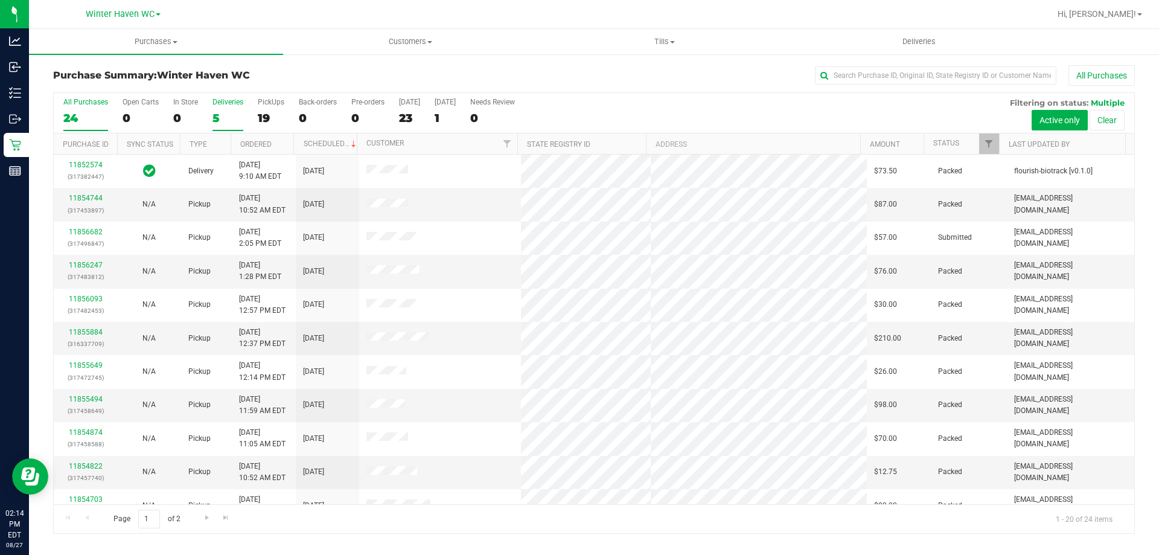
click at [220, 107] on label "Deliveries 5" at bounding box center [227, 114] width 31 height 33
click at [0, 0] on input "Deliveries 5" at bounding box center [0, 0] width 0 height 0
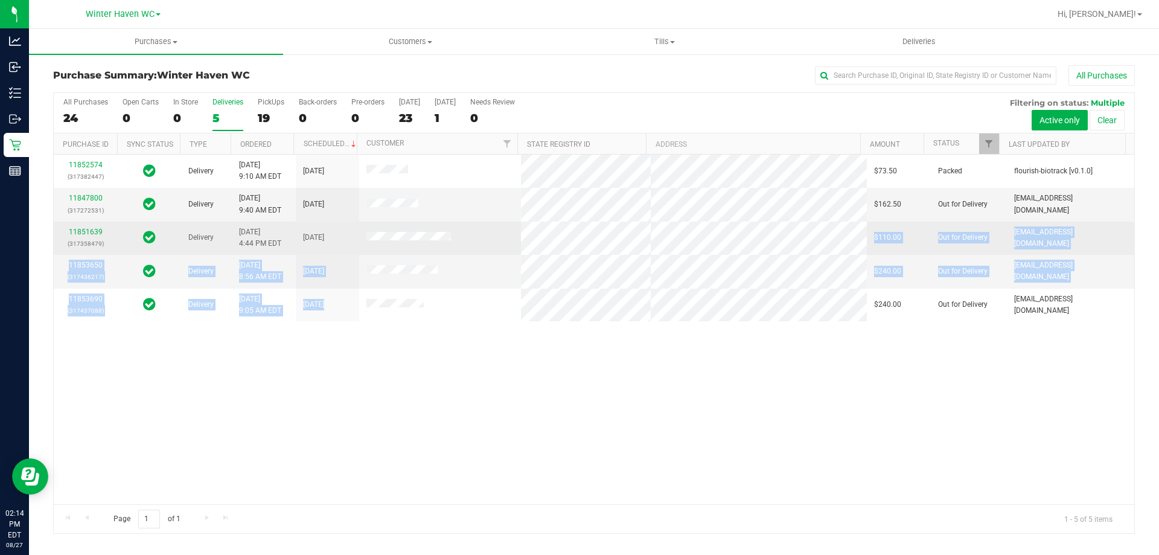
drag, startPoint x: 446, startPoint y: 300, endPoint x: 419, endPoint y: 253, distance: 53.5
click at [419, 253] on tbody "11852574 (317382447) Delivery 8/27/2025 9:10 AM EDT 8/28/2025 $73.50 Packed flo…" at bounding box center [594, 237] width 1080 height 167
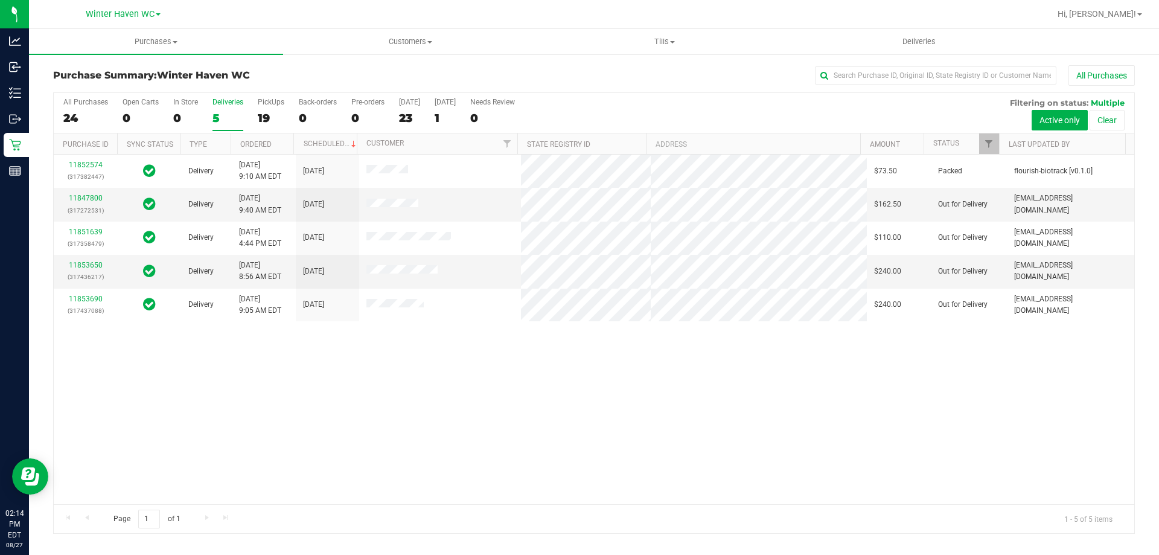
click at [479, 377] on div "11852574 (317382447) Delivery 8/27/2025 9:10 AM EDT 8/28/2025 $73.50 Packed flo…" at bounding box center [594, 328] width 1080 height 349
